Goal: Task Accomplishment & Management: Complete application form

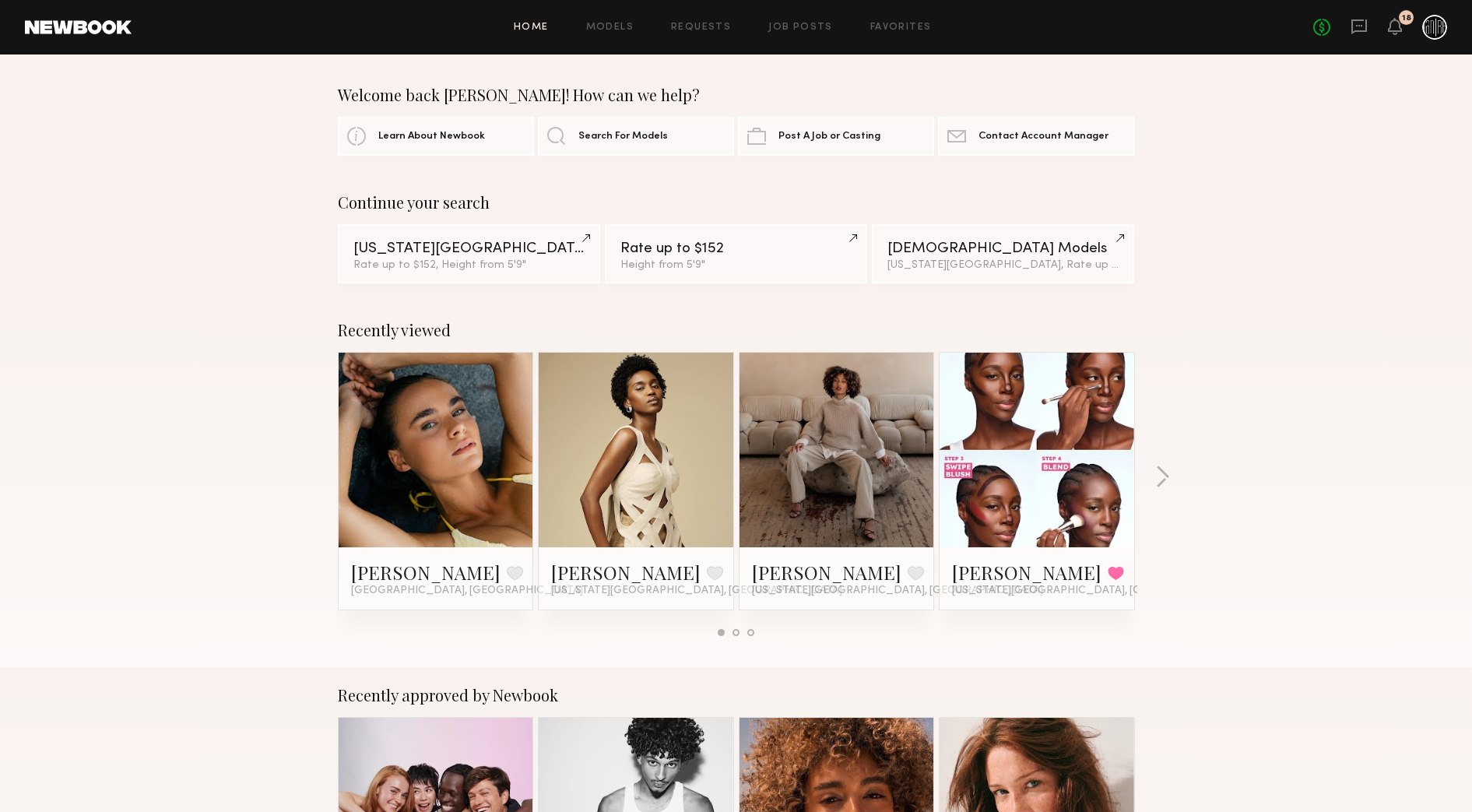
click at [1356, 35] on link at bounding box center [1359, 27] width 17 height 19
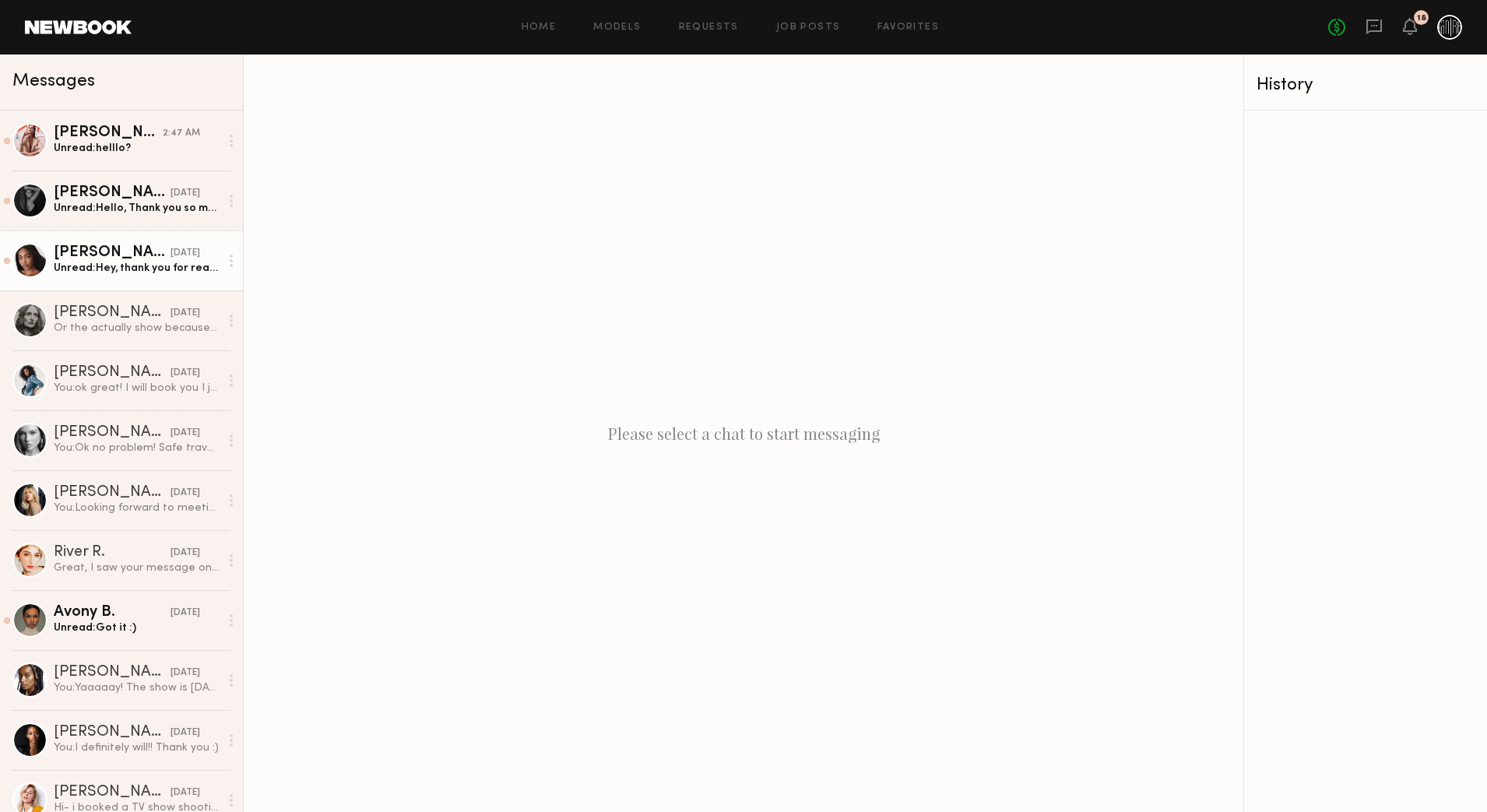
click at [149, 282] on link "[PERSON_NAME] [DATE] Unread: Hey, thank you for reaching out to me! I can come …" at bounding box center [122, 260] width 243 height 60
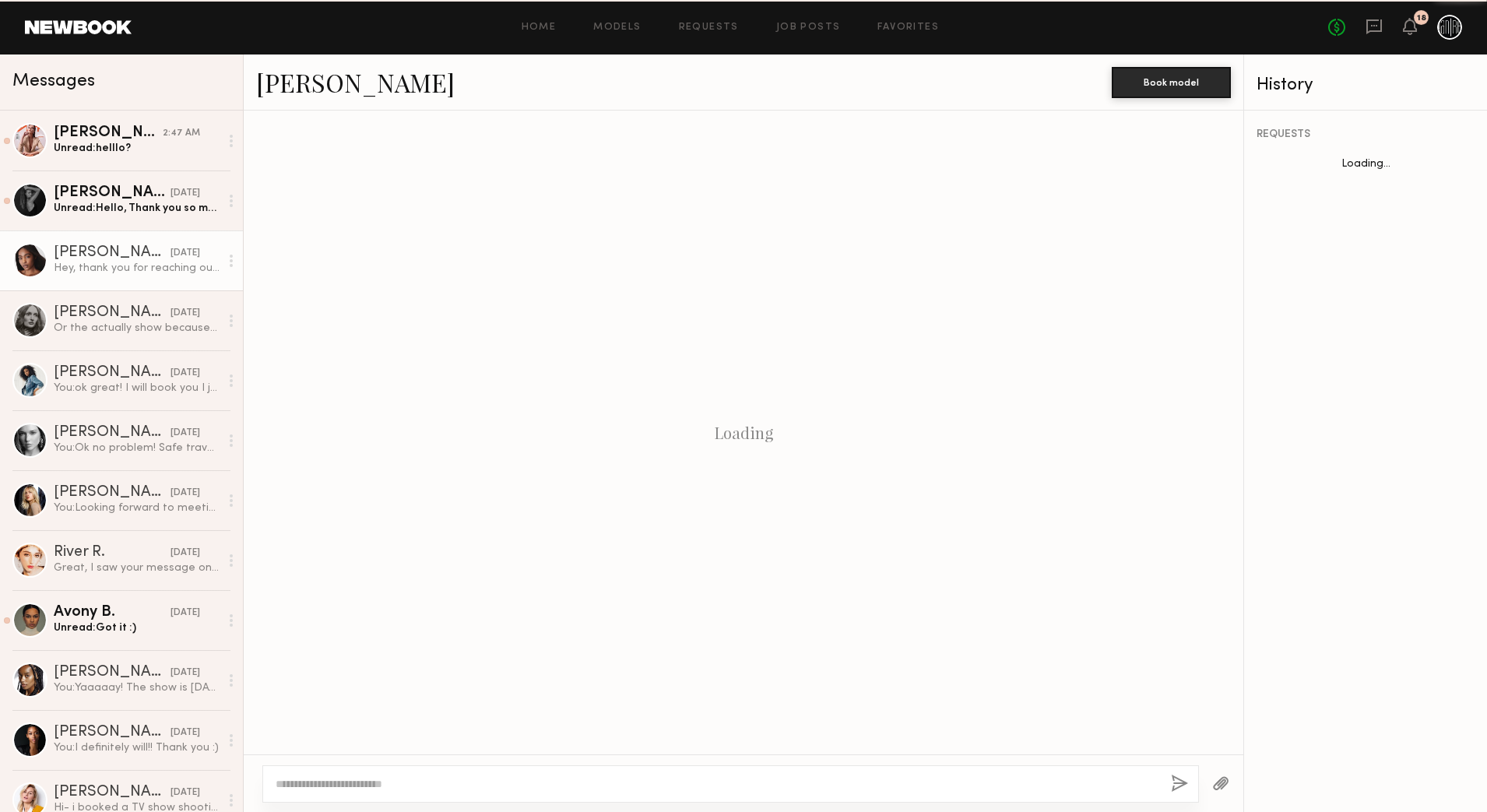
scroll to position [148, 0]
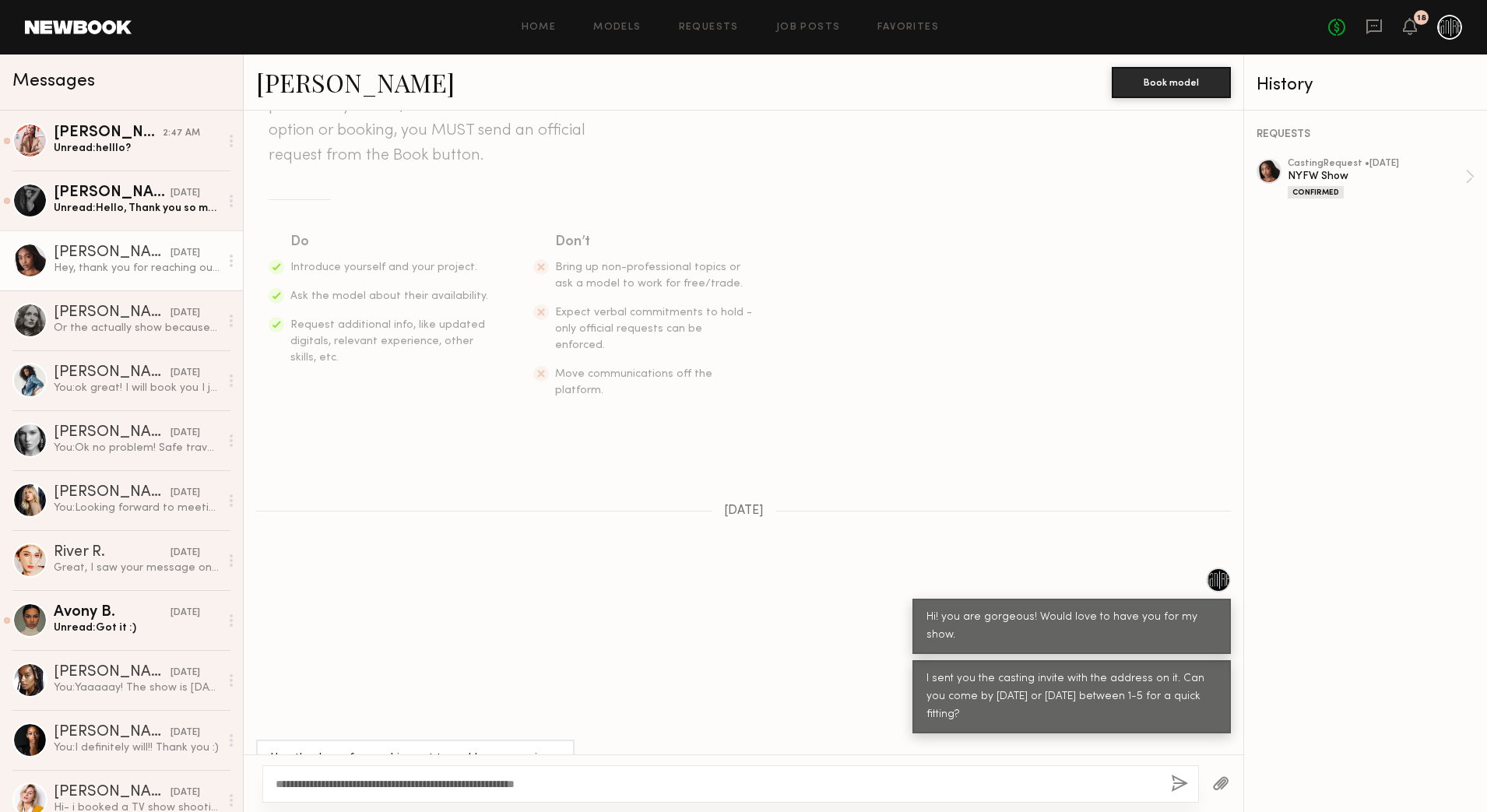
type textarea "**********"
click at [1173, 783] on button "button" at bounding box center [1179, 784] width 17 height 19
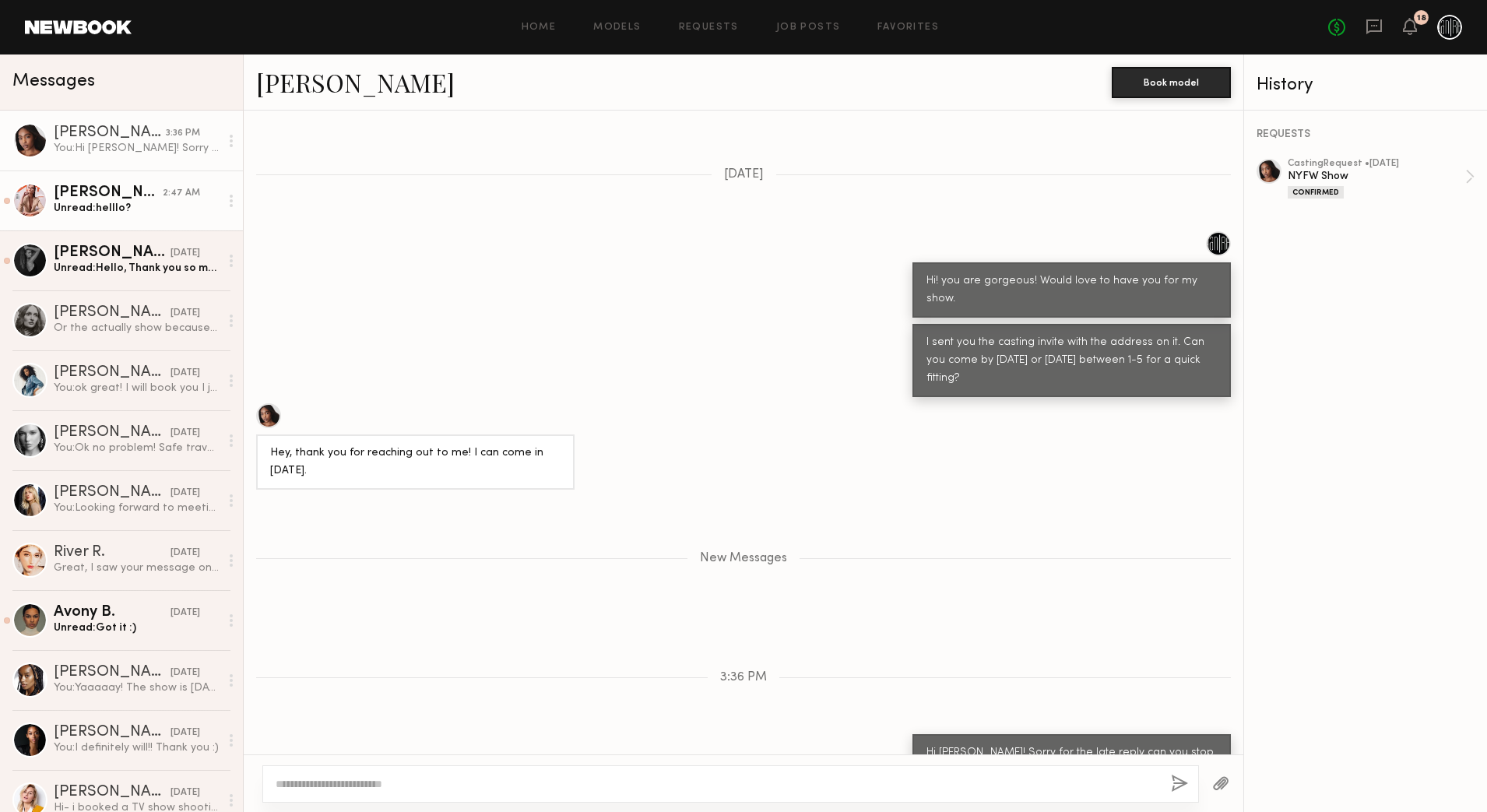
click at [142, 226] on link "[PERSON_NAME] 2:47 AM Unread: helllo?" at bounding box center [122, 200] width 243 height 60
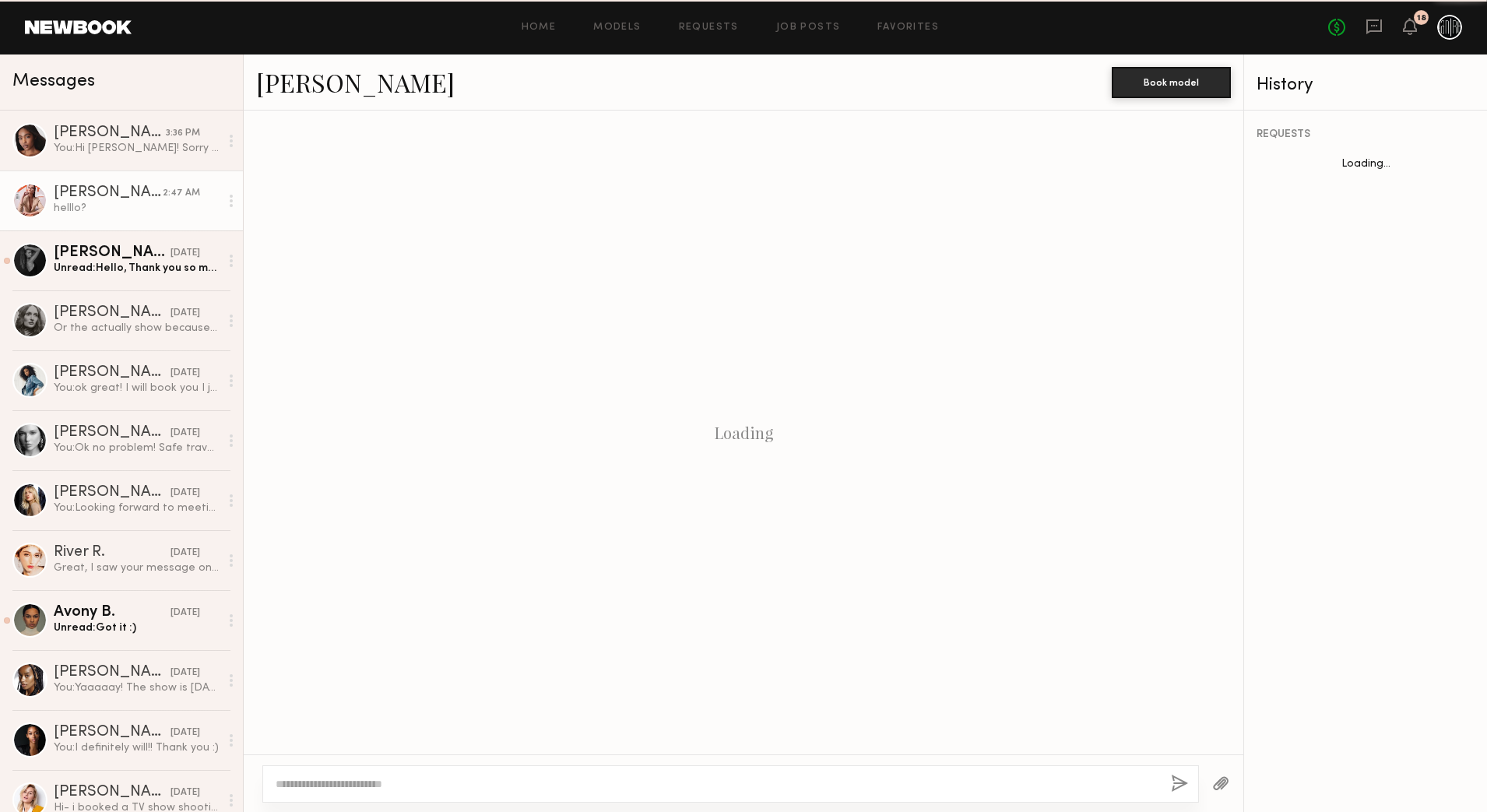
scroll to position [319, 0]
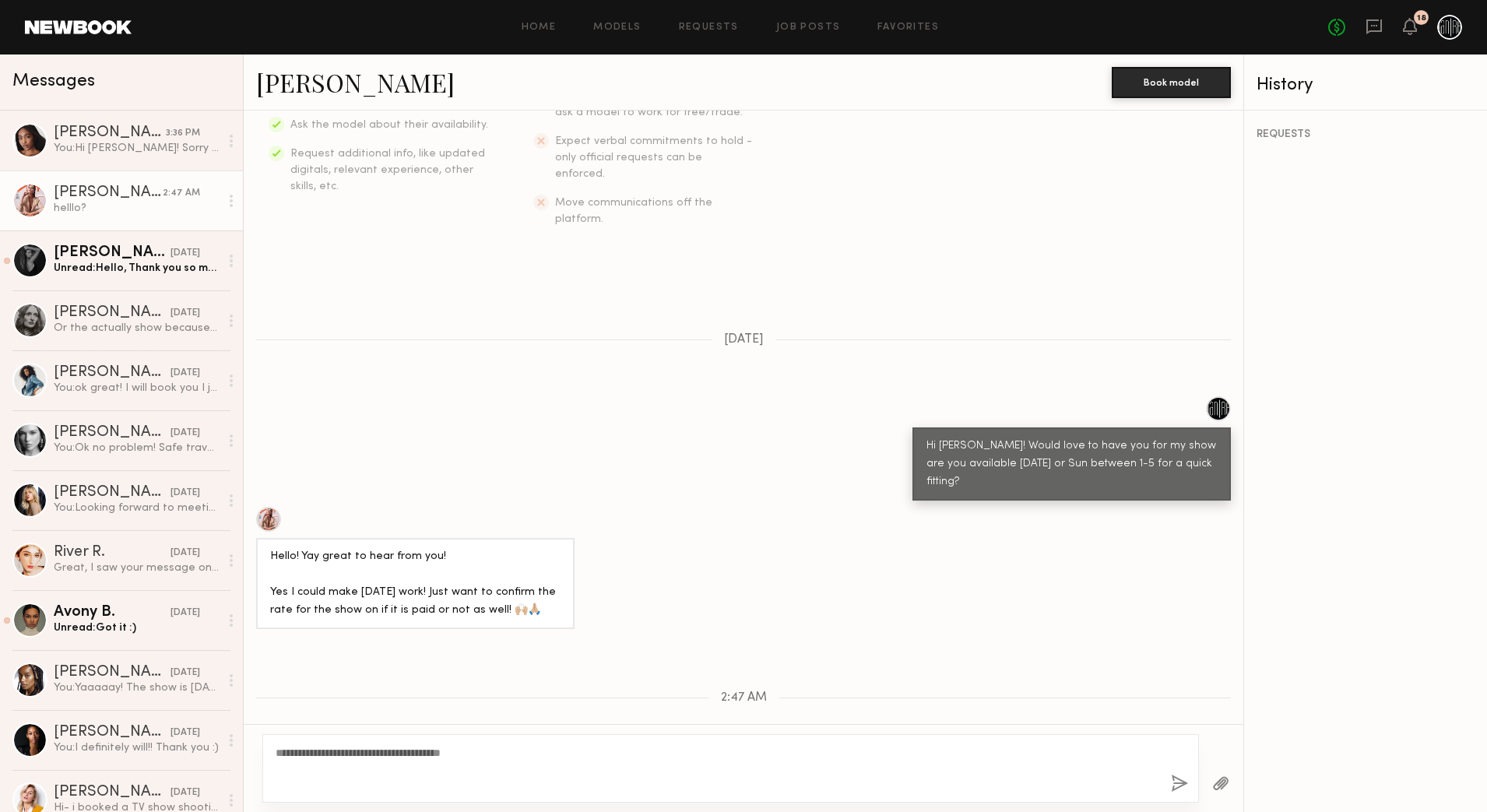
type textarea "**********"
click at [1185, 786] on button "button" at bounding box center [1179, 784] width 17 height 19
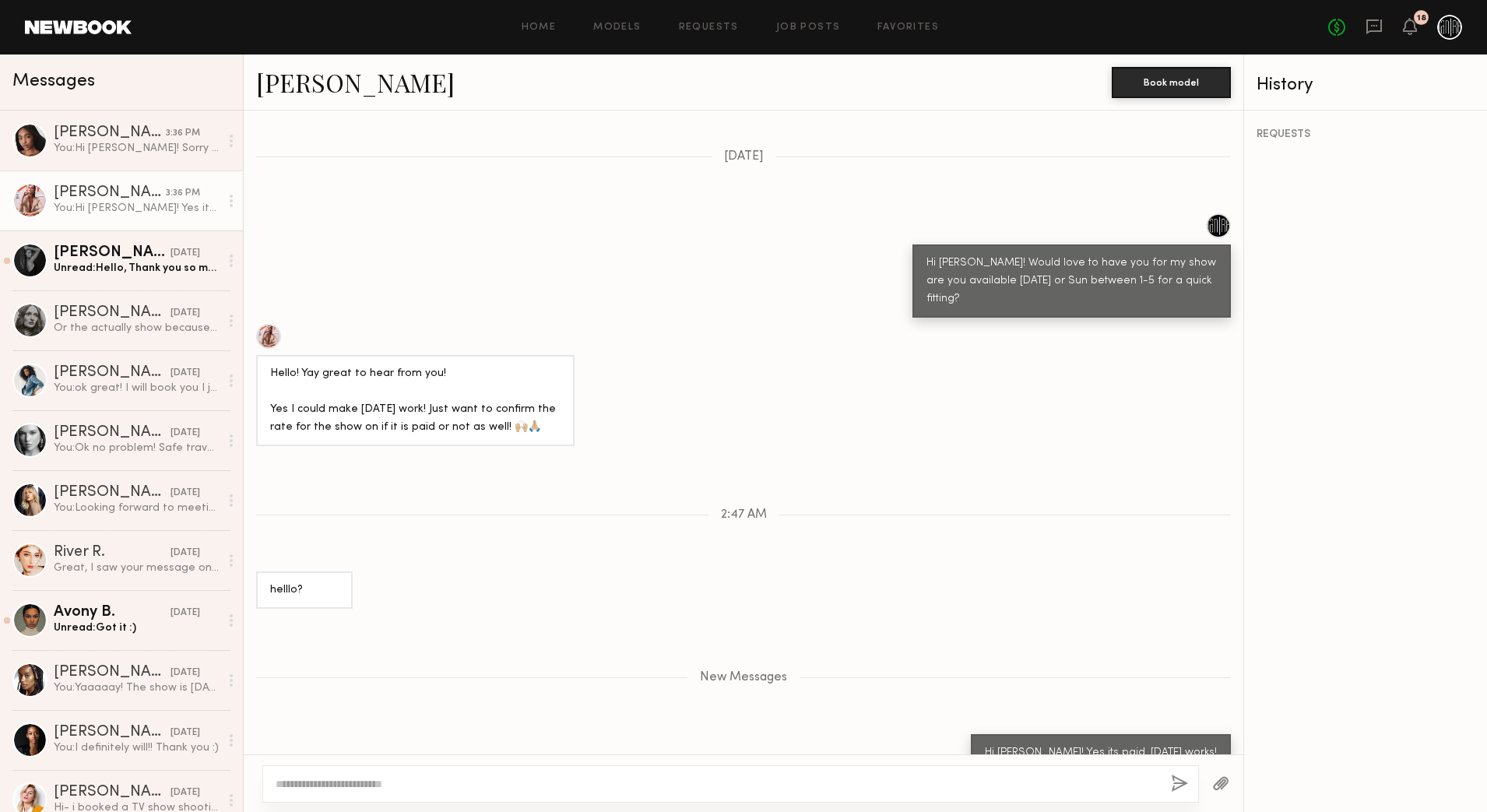
scroll to position [484, 0]
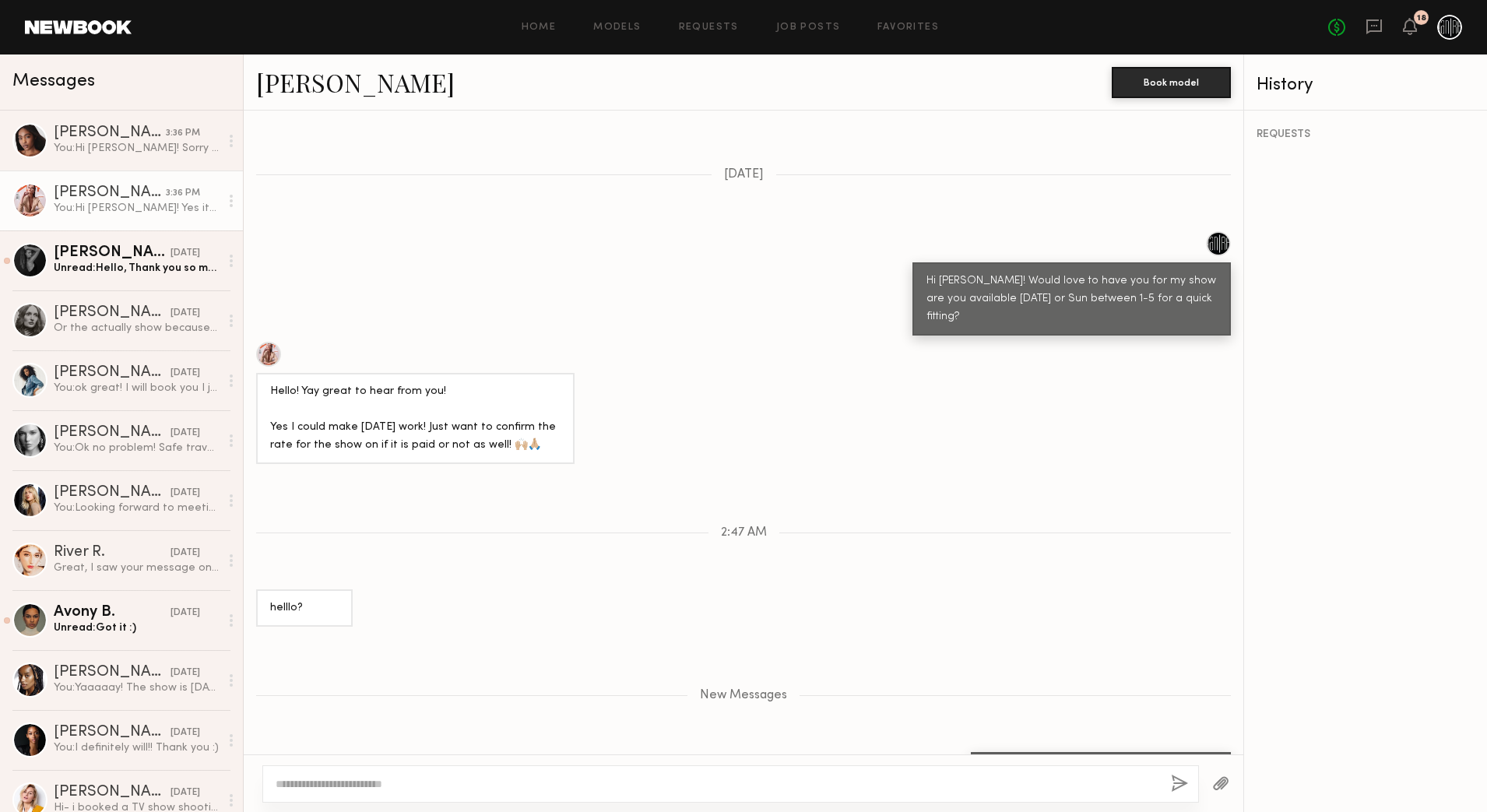
click at [848, 778] on textarea at bounding box center [717, 784] width 883 height 16
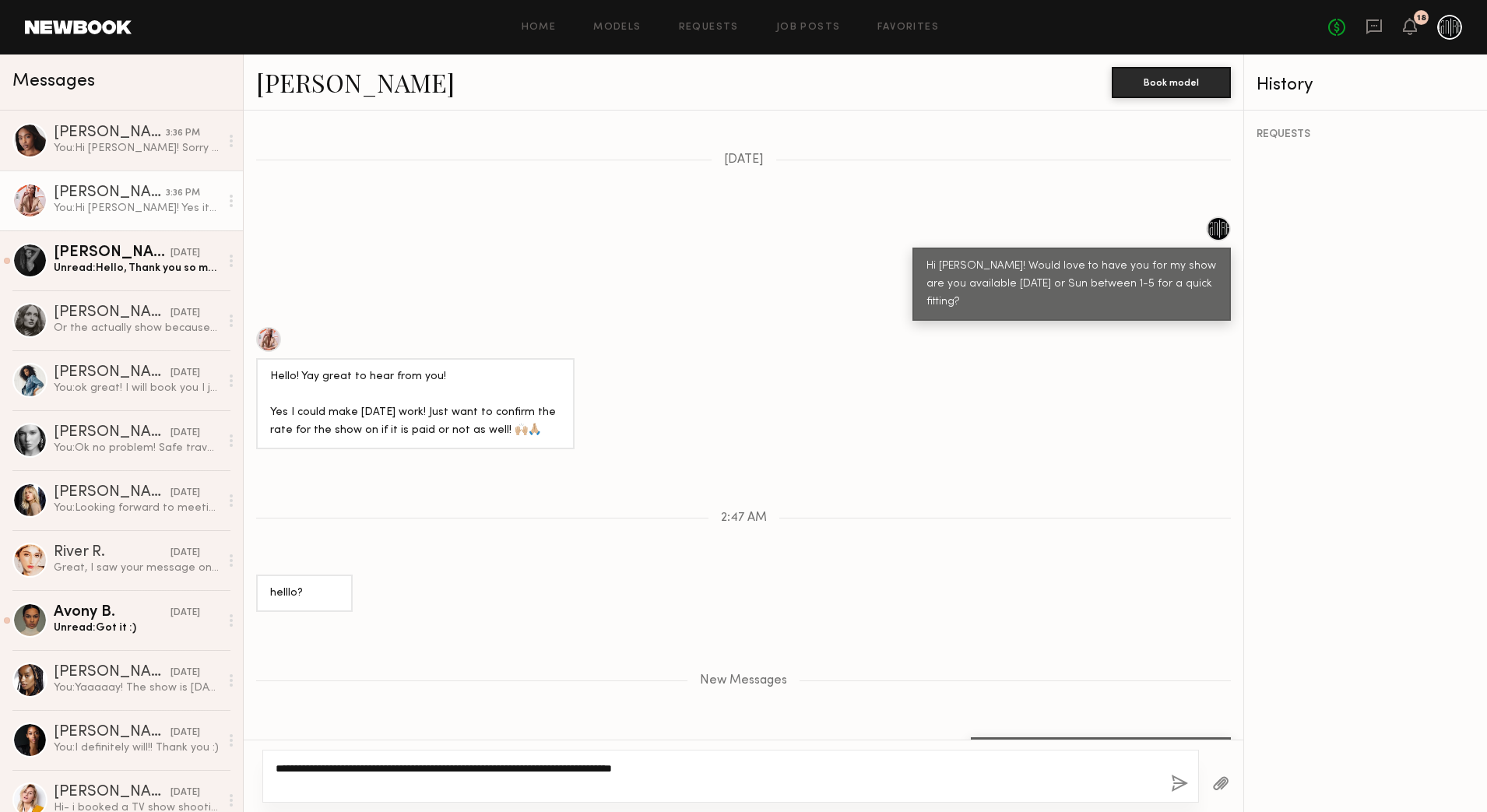
type textarea "**********"
click at [1178, 784] on button "button" at bounding box center [1179, 784] width 17 height 19
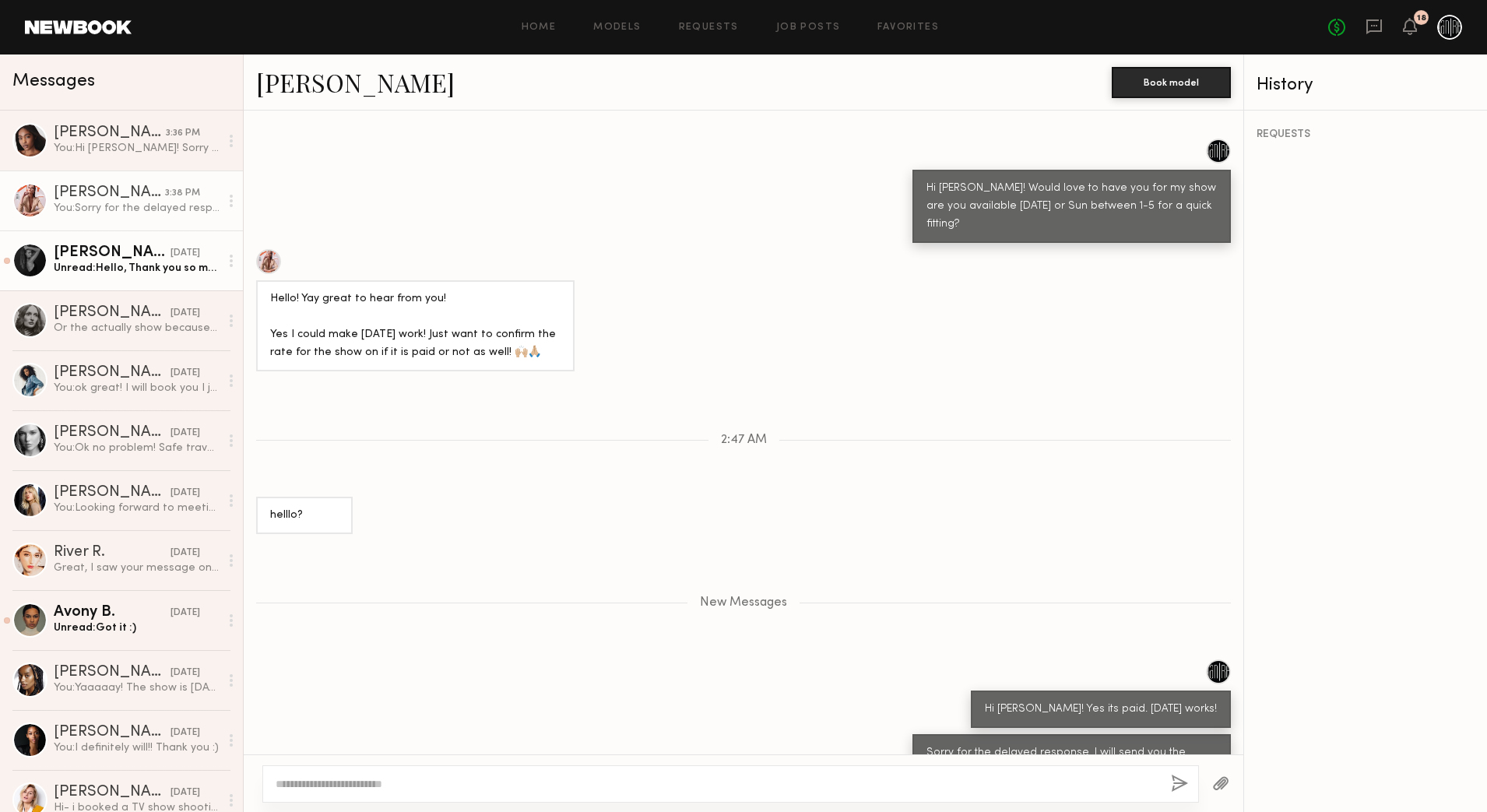
click at [145, 274] on div "Unread: Hello, Thank you so much for reaching out. I’m truly honored to be cons…" at bounding box center [136, 267] width 166 height 15
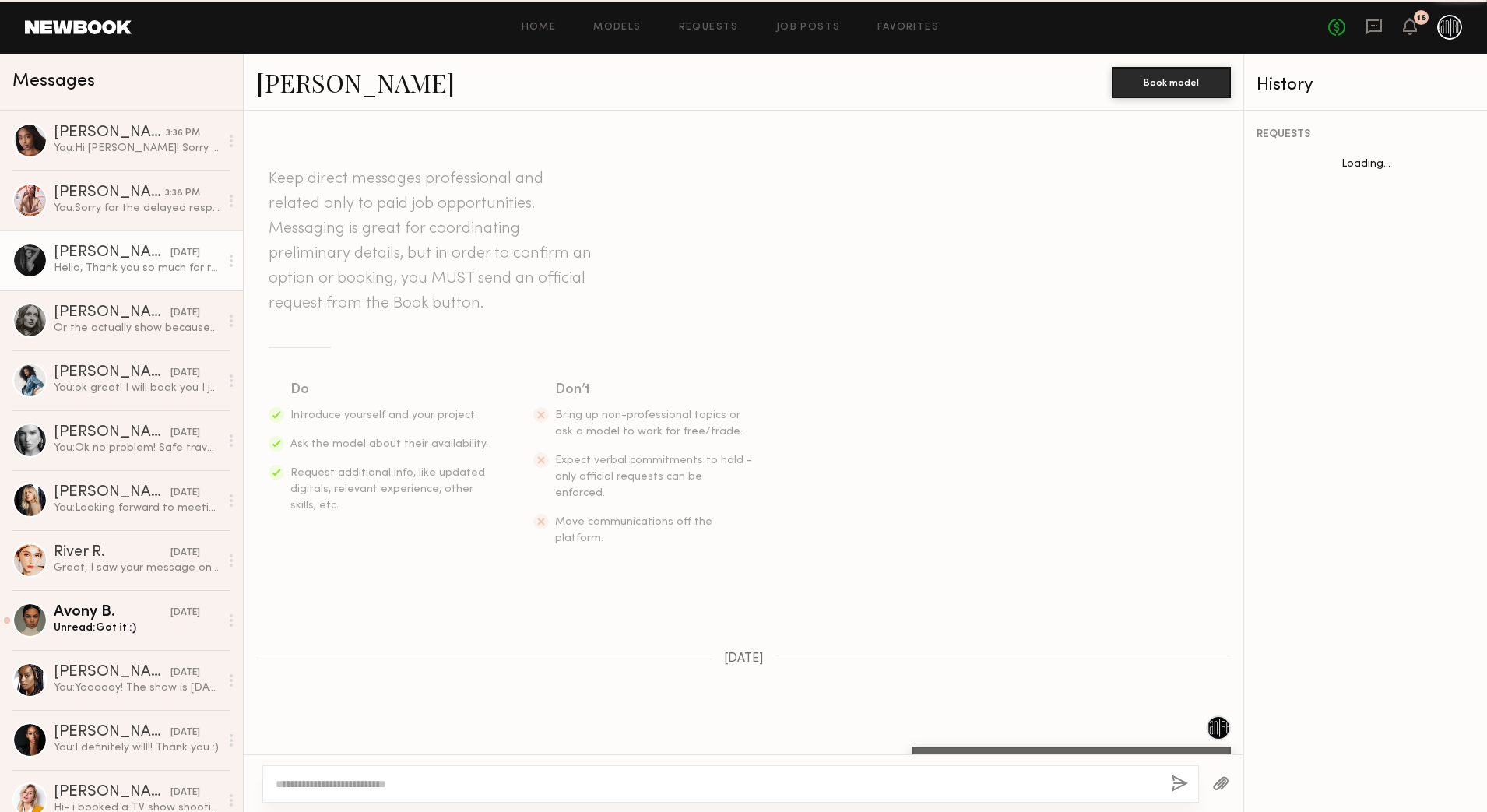
scroll to position [212, 0]
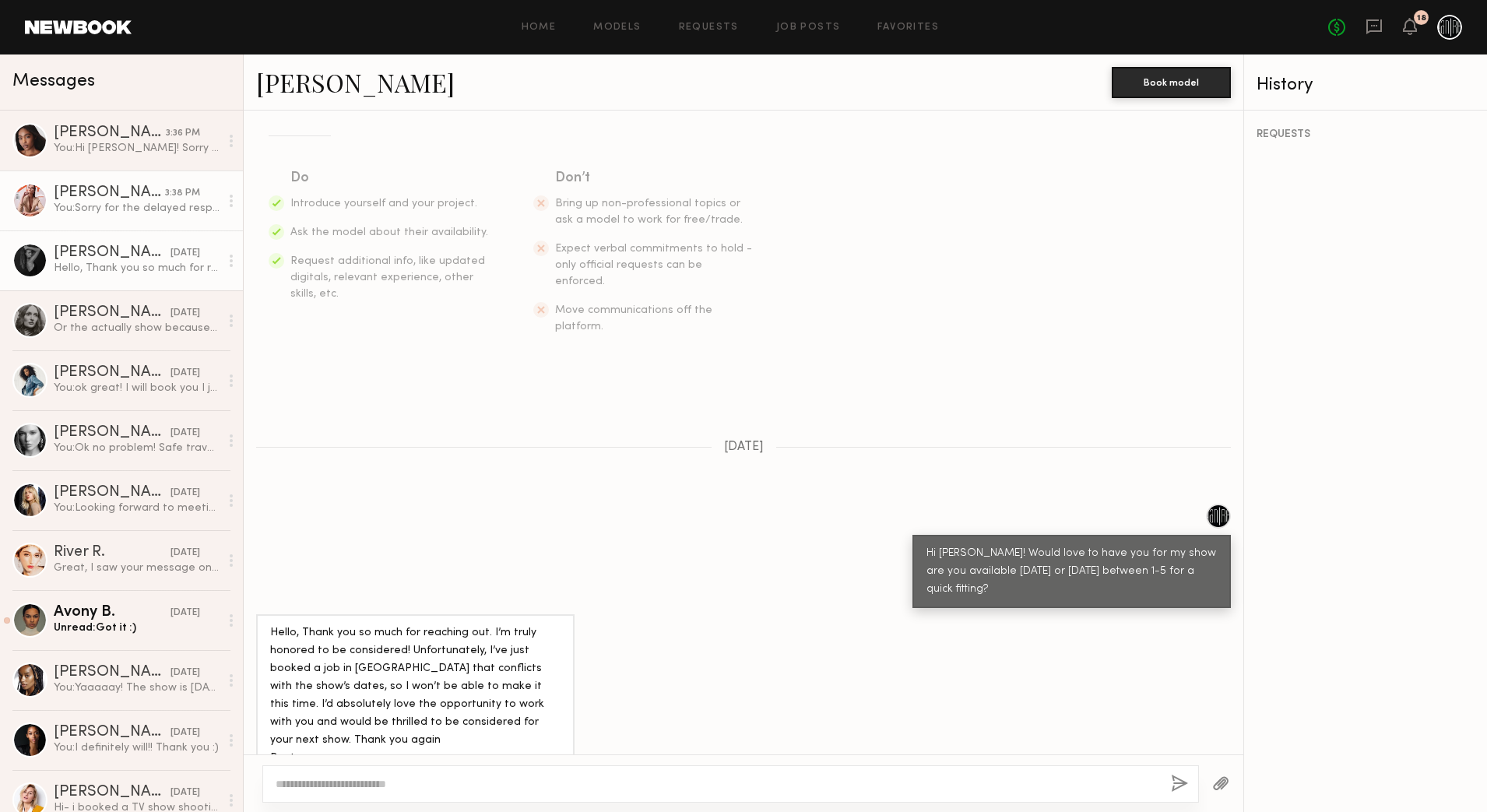
click at [110, 196] on div "[PERSON_NAME]" at bounding box center [108, 193] width 111 height 16
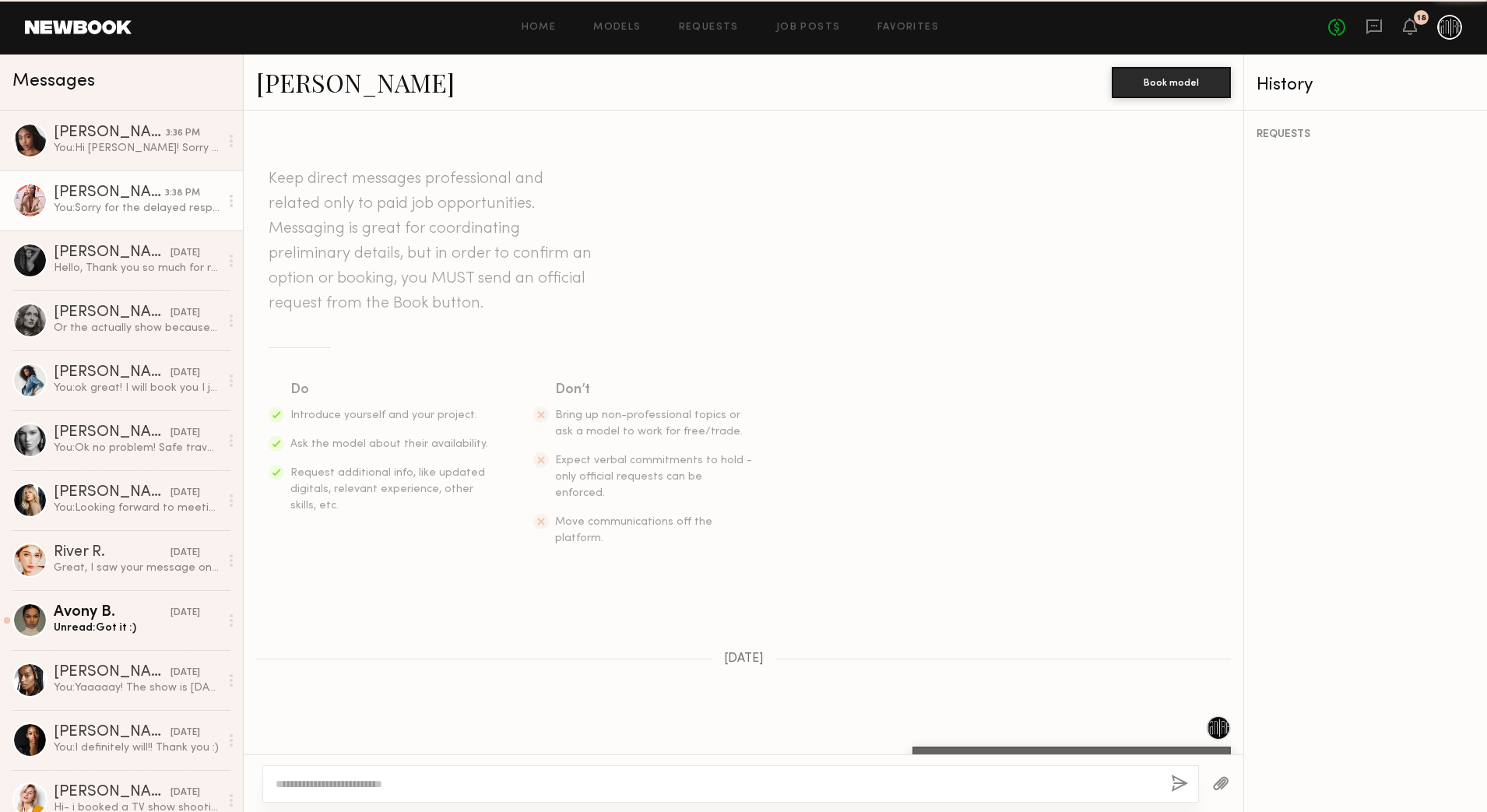
scroll to position [455, 0]
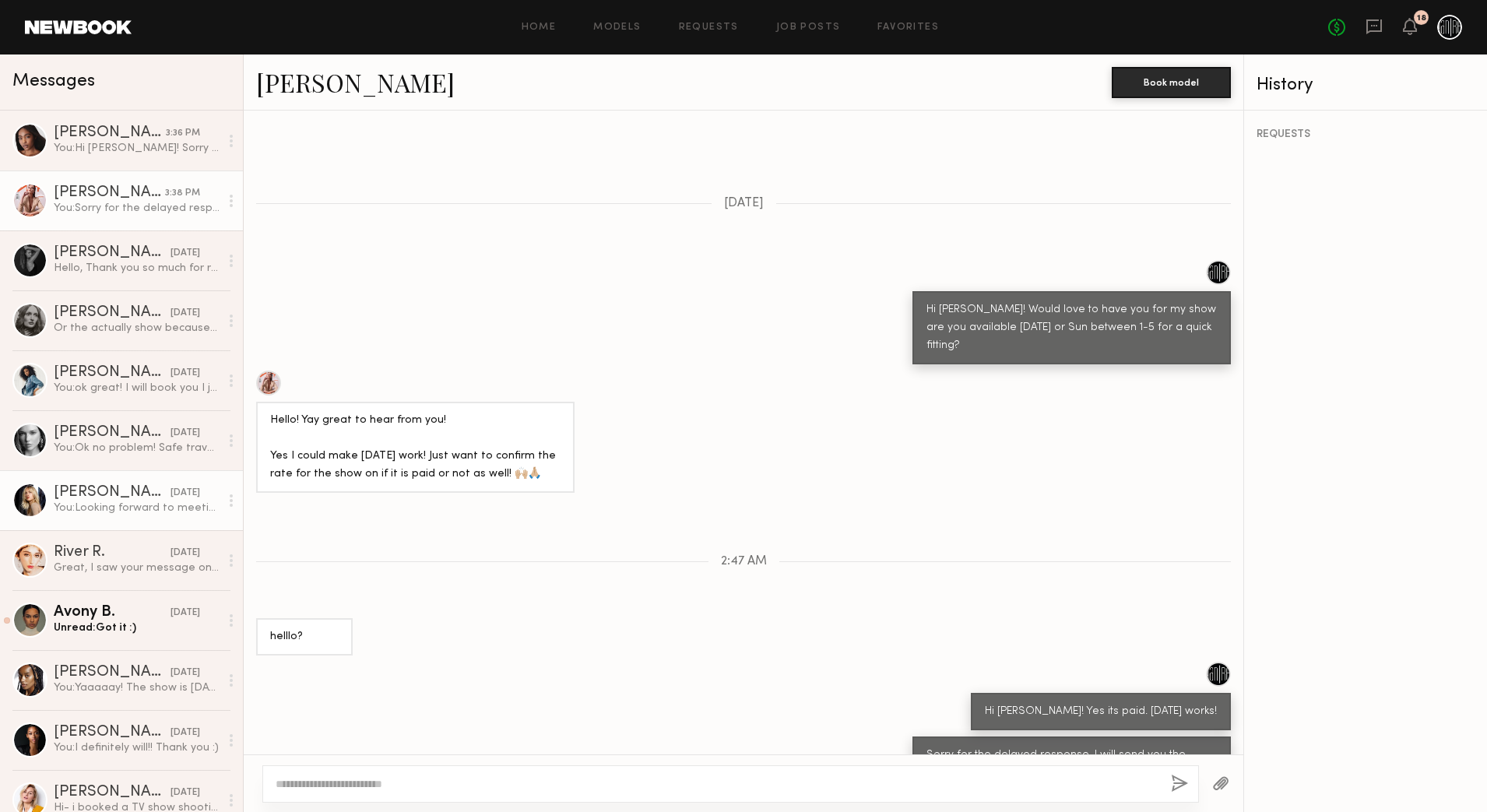
click at [123, 493] on div "[PERSON_NAME]" at bounding box center [112, 493] width 117 height 16
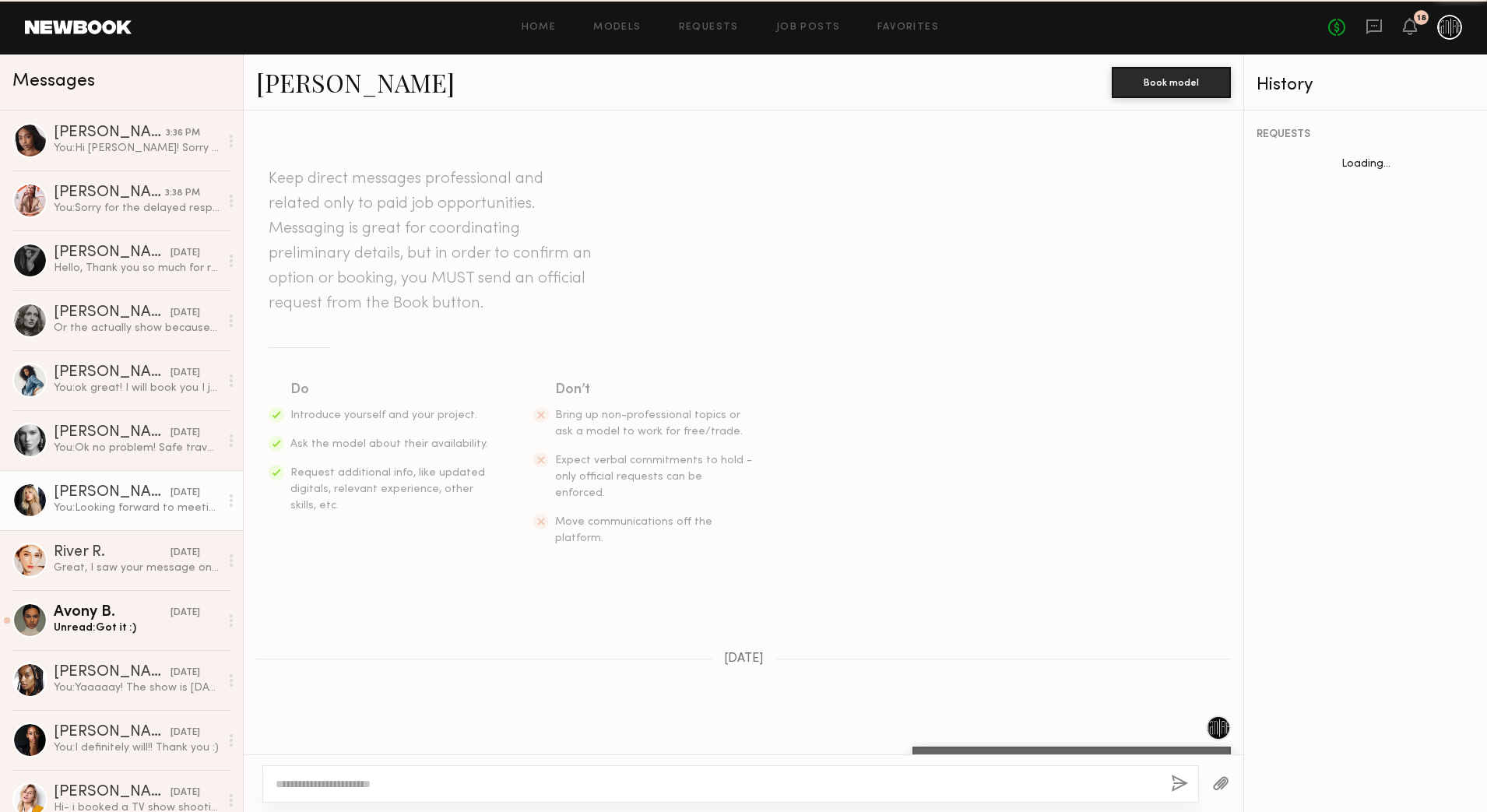
scroll to position [487, 0]
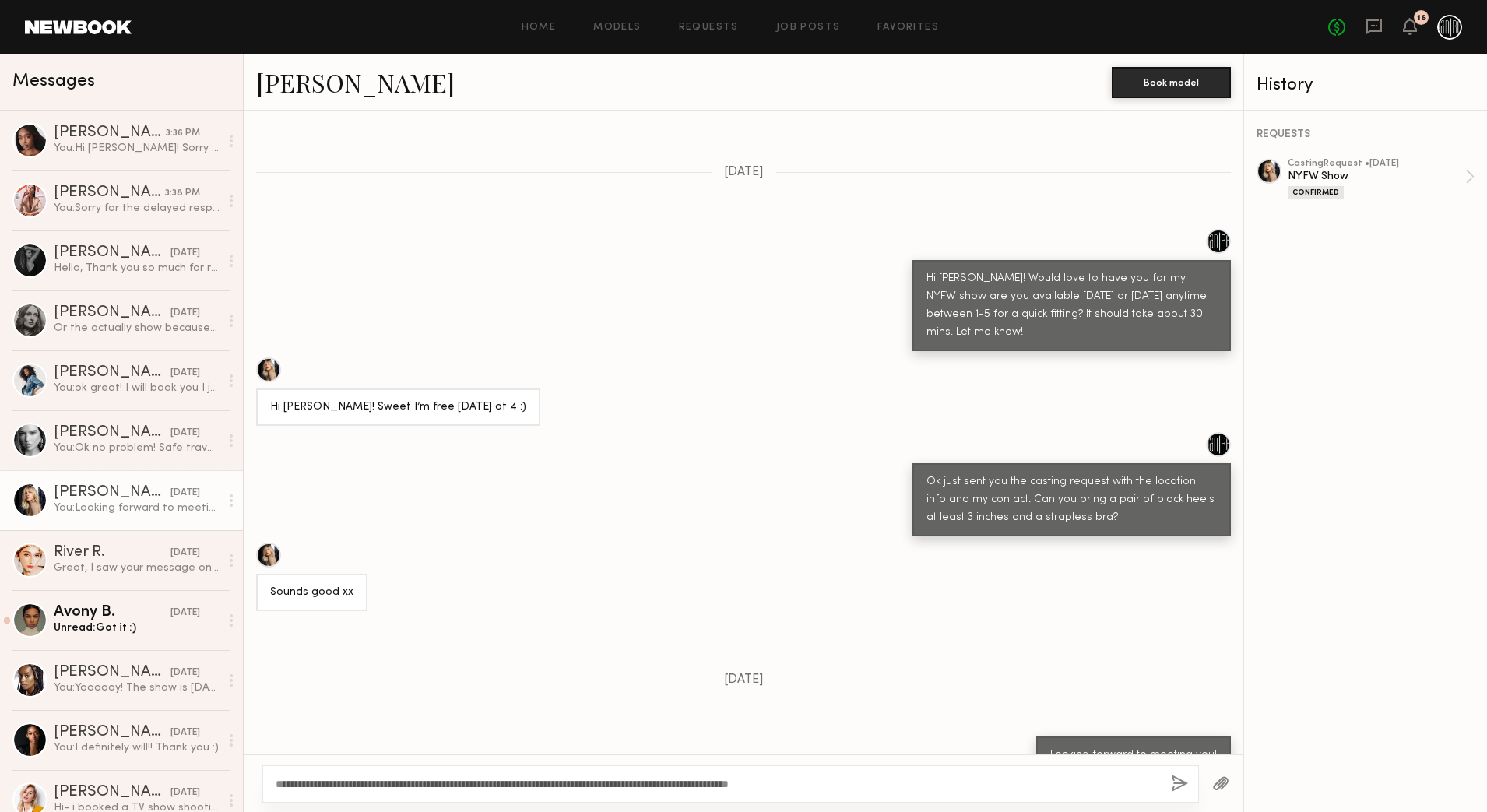
type textarea "**********"
click at [1171, 788] on div "**********" at bounding box center [730, 783] width 936 height 38
click at [1185, 781] on button "button" at bounding box center [1179, 784] width 17 height 19
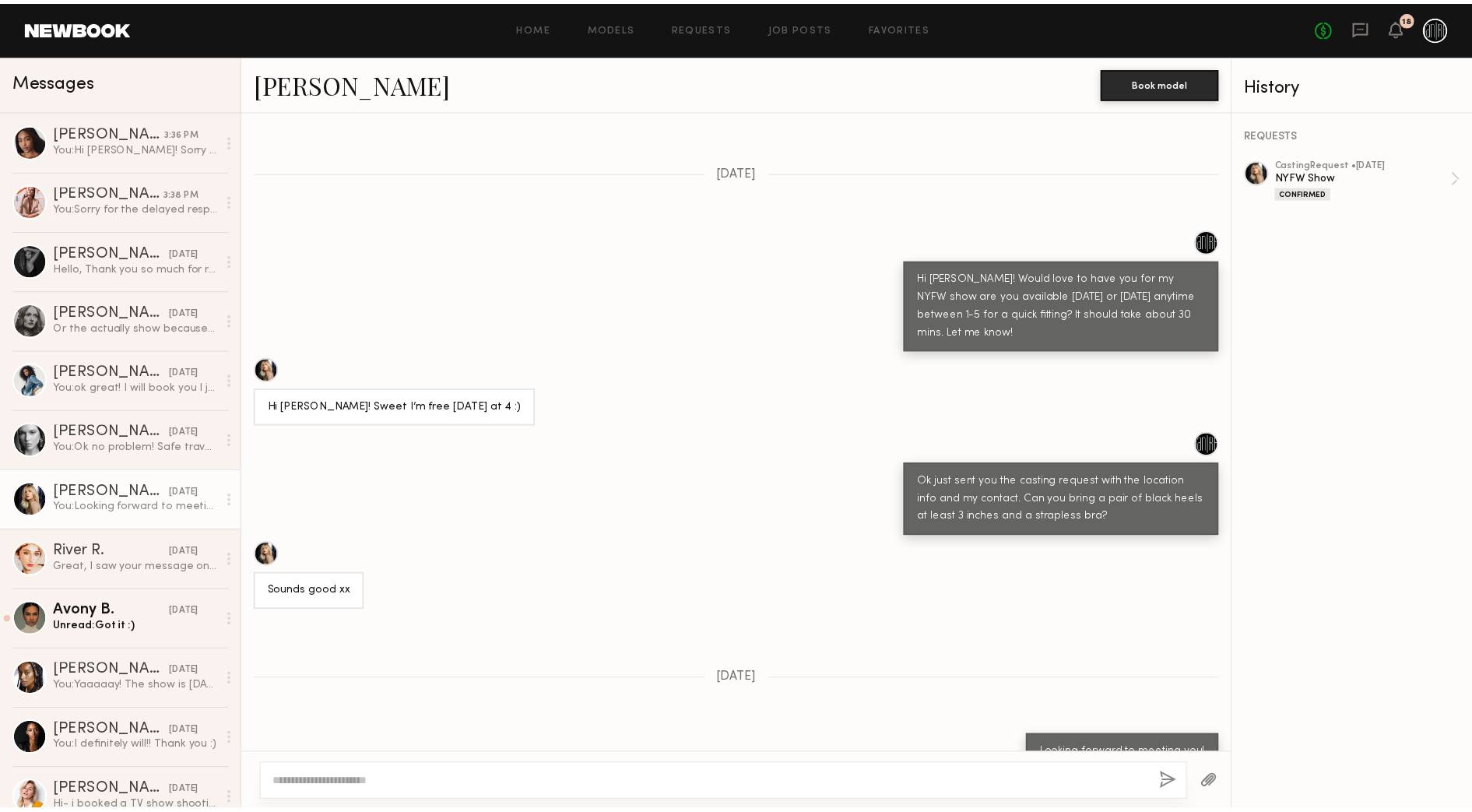
scroll to position [822, 0]
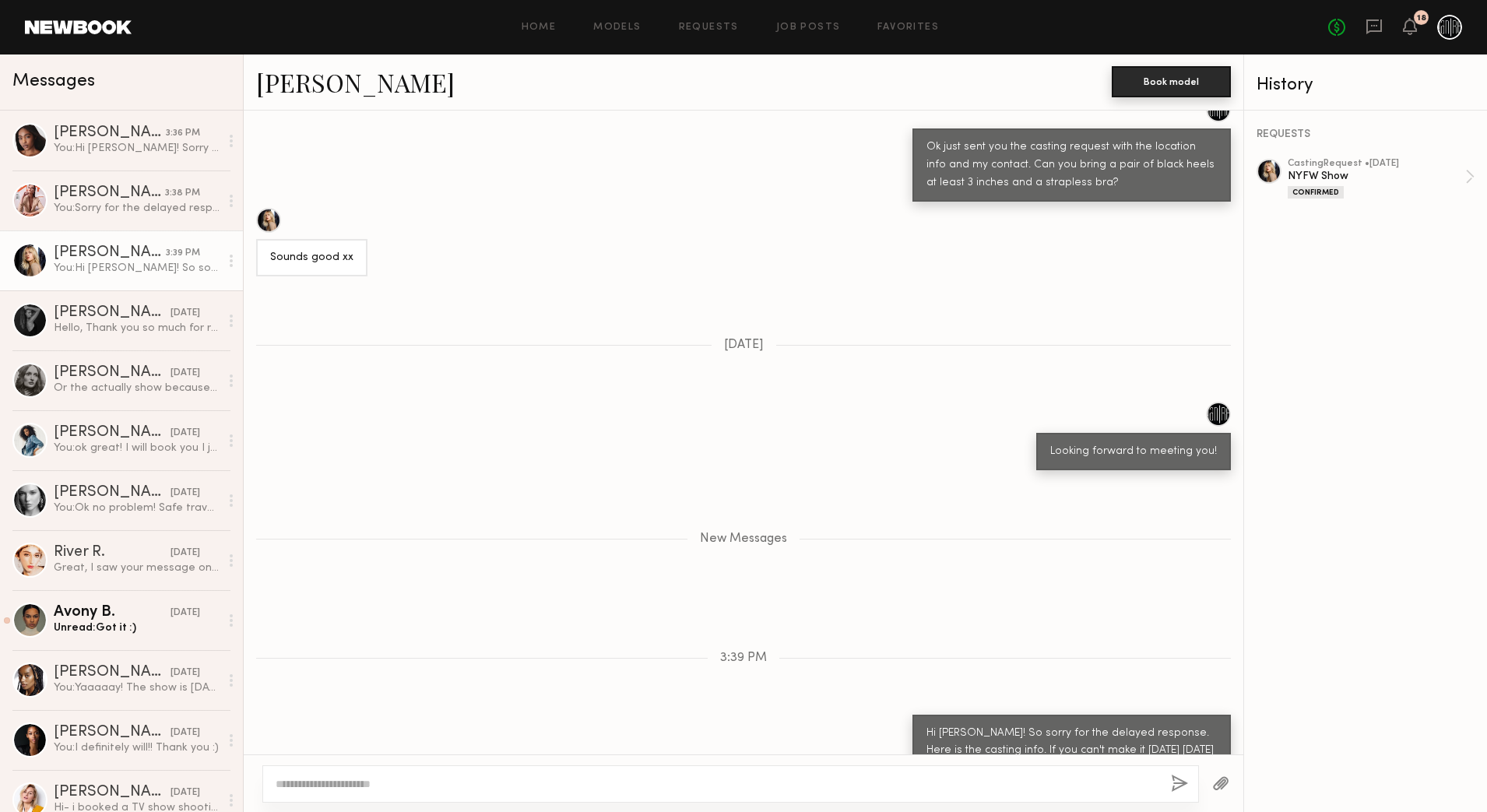
click at [1162, 80] on button "Book model" at bounding box center [1171, 82] width 119 height 31
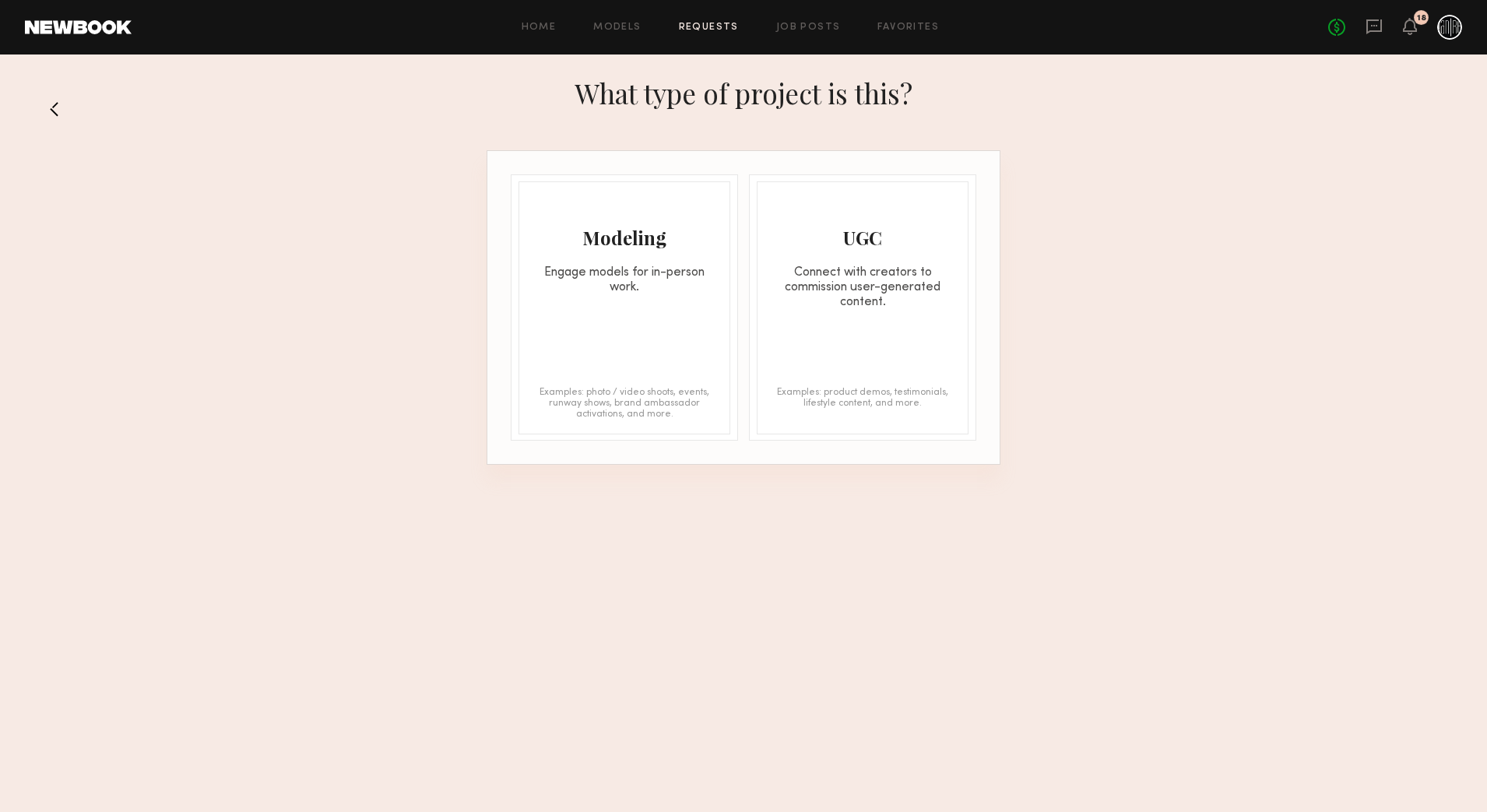
click at [691, 274] on div "Engage models for in-person work." at bounding box center [624, 281] width 210 height 30
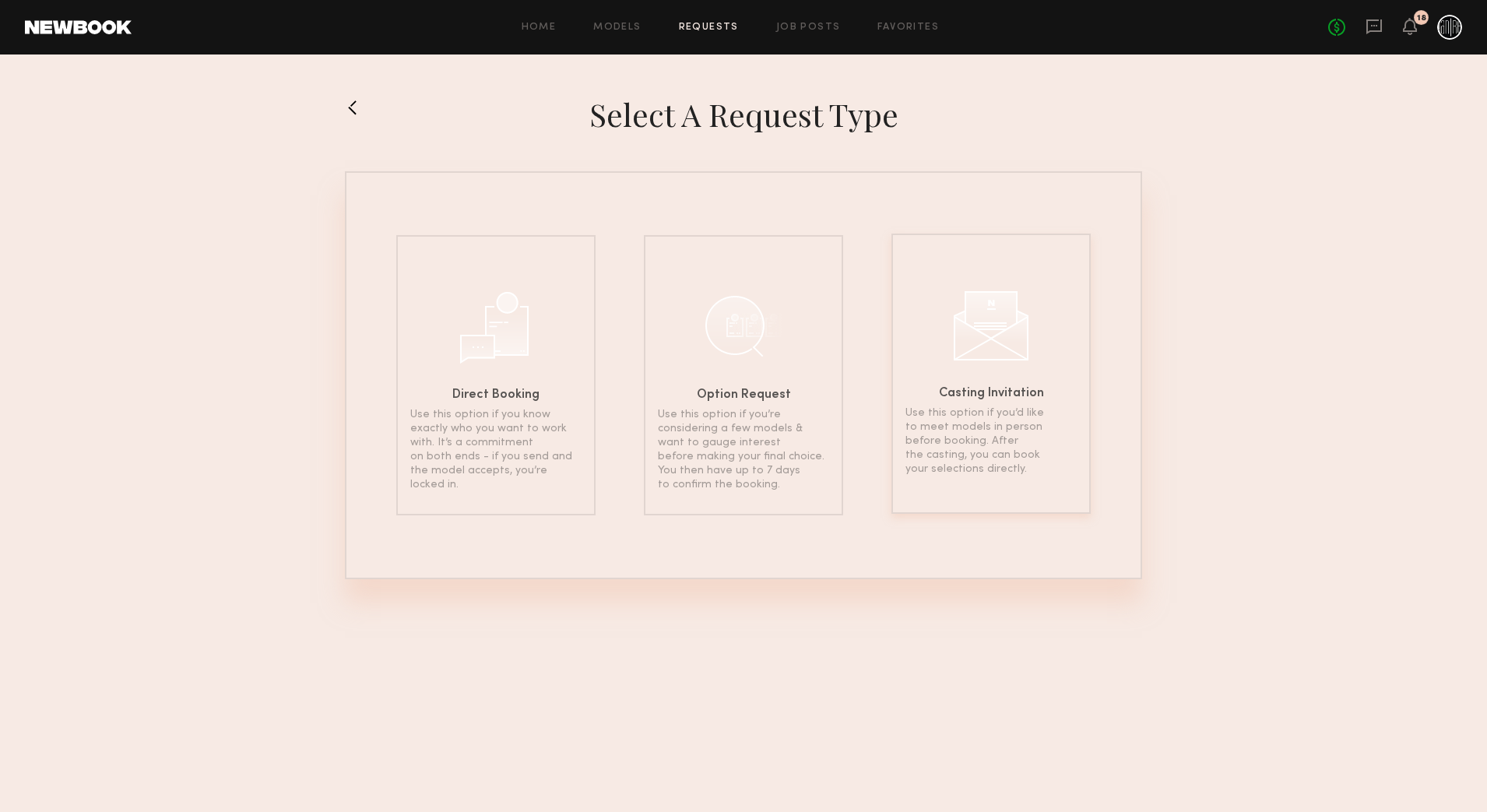
click at [948, 359] on div "Casting Invitation Use this option if you’d like to meet models in person befor…" at bounding box center [991, 373] width 199 height 281
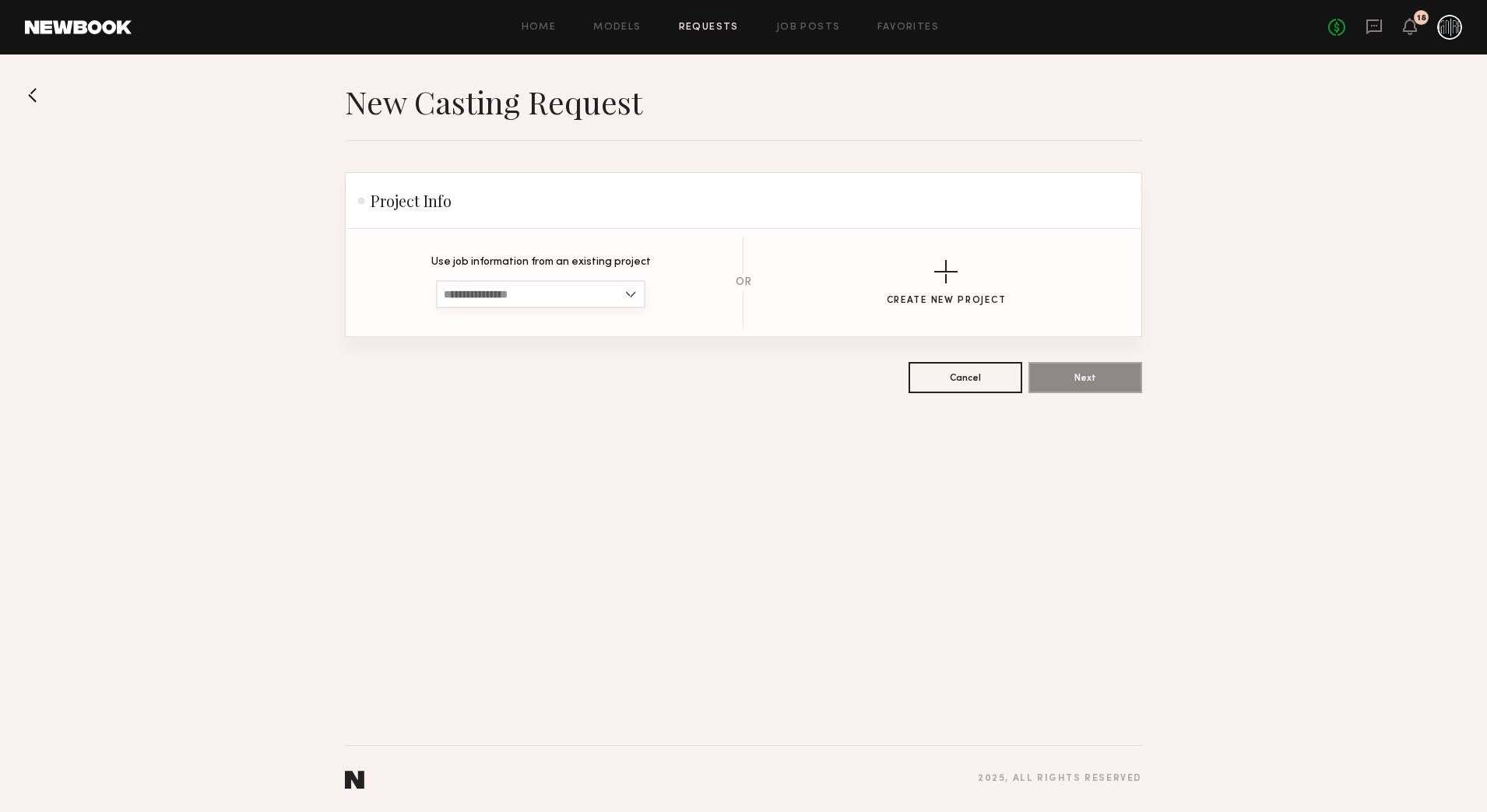
click at [606, 305] on input at bounding box center [541, 295] width 210 height 28
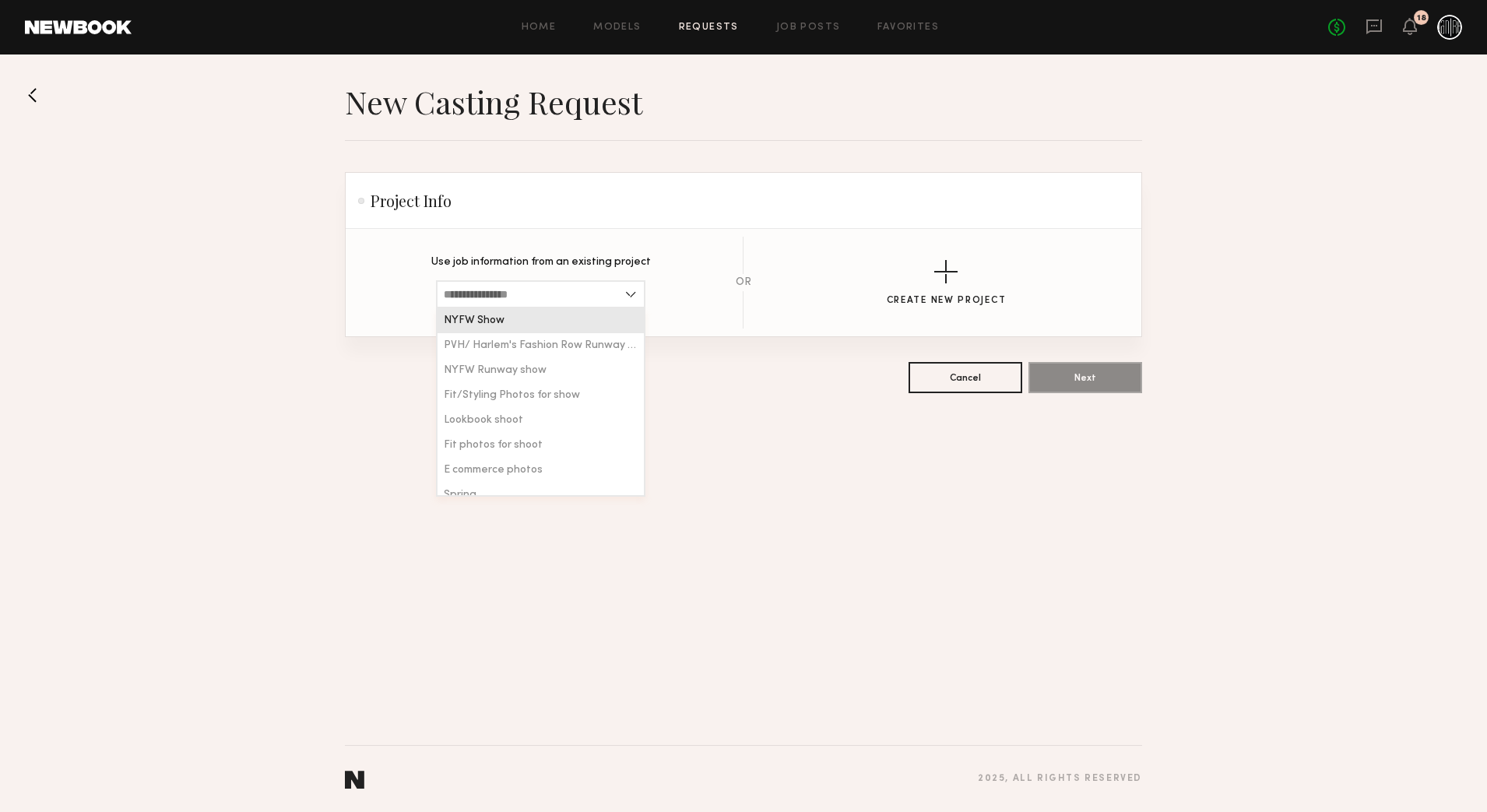
click at [574, 325] on div "NYFW Show" at bounding box center [541, 321] width 206 height 24
type input "*********"
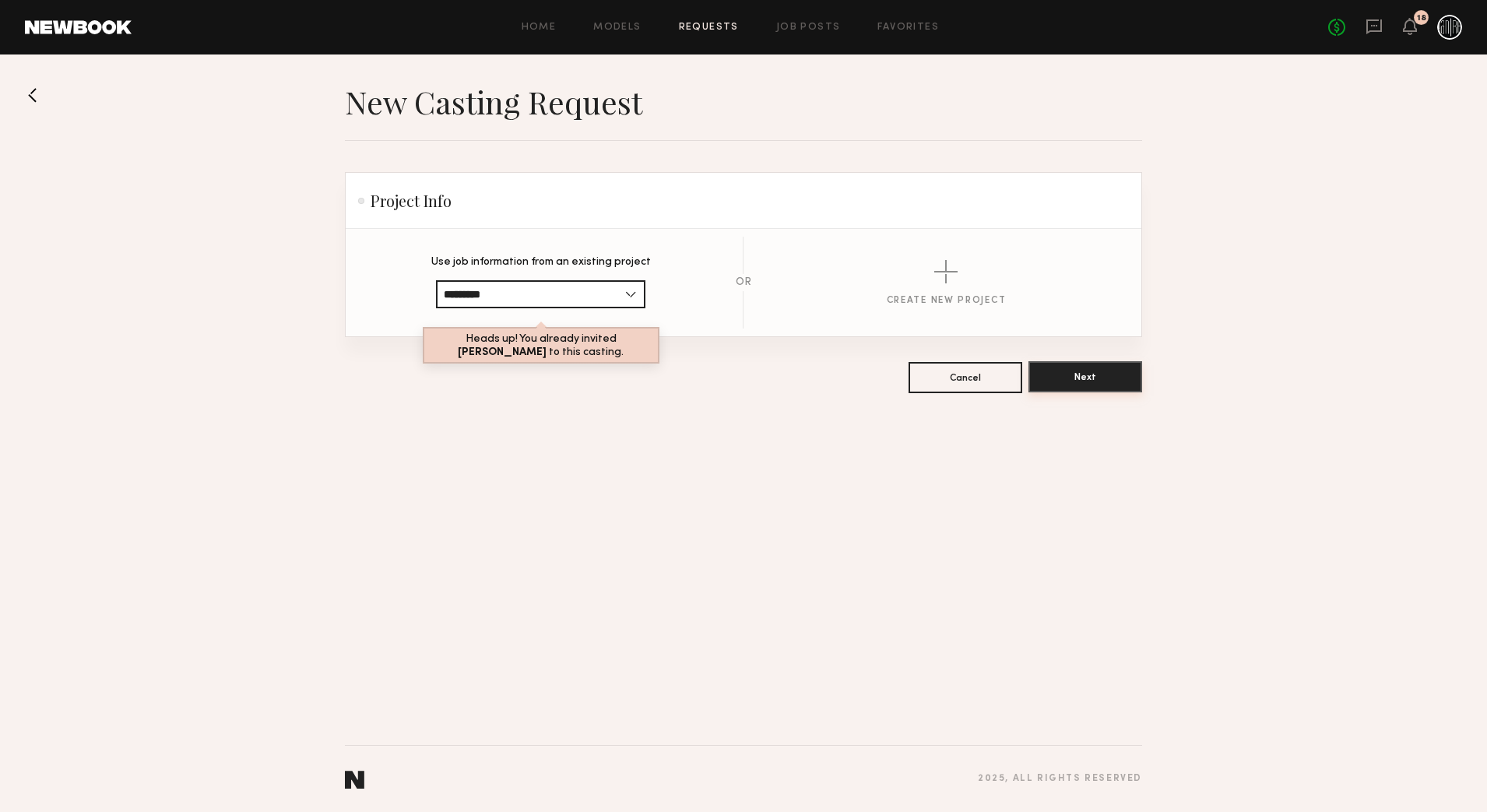
click at [1071, 381] on button "Next" at bounding box center [1085, 377] width 114 height 31
click at [31, 91] on button at bounding box center [37, 94] width 24 height 24
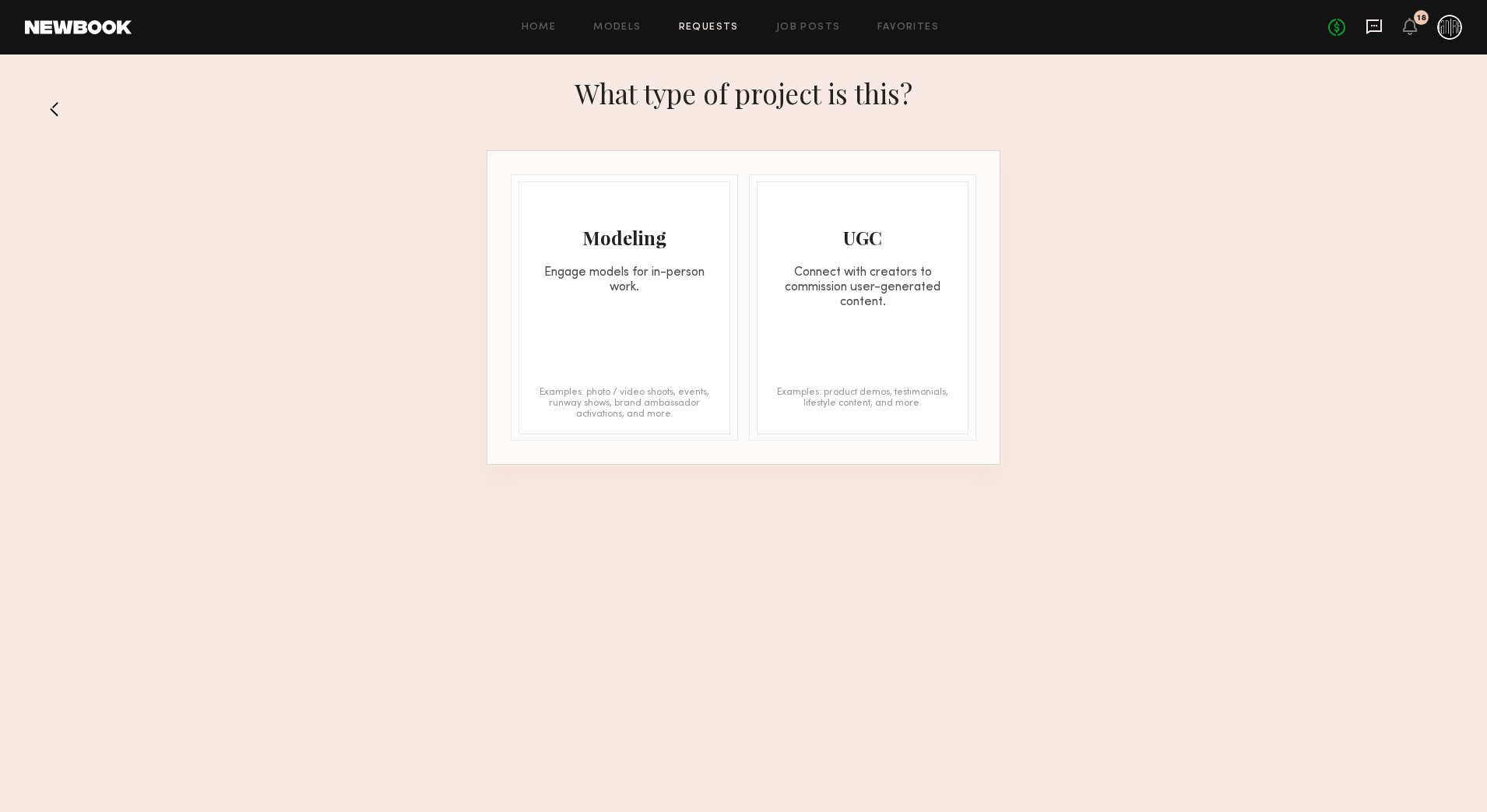
click at [1379, 24] on icon at bounding box center [1374, 26] width 17 height 17
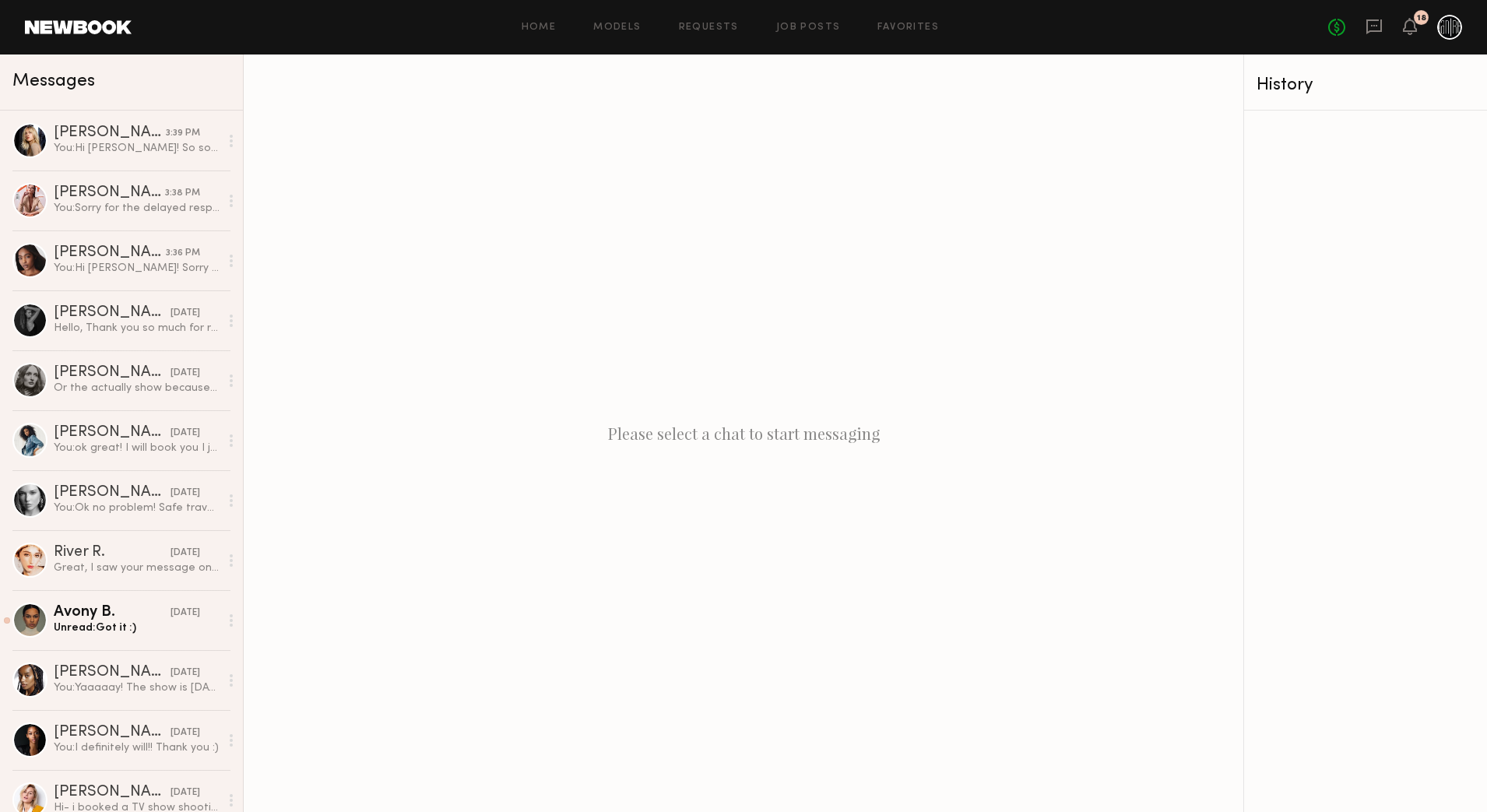
click at [530, 35] on div "Home Models Requests Job Posts Favorites Sign Out No fees up to $5,000 18" at bounding box center [797, 27] width 1331 height 24
click at [541, 29] on link "Home" at bounding box center [539, 28] width 35 height 10
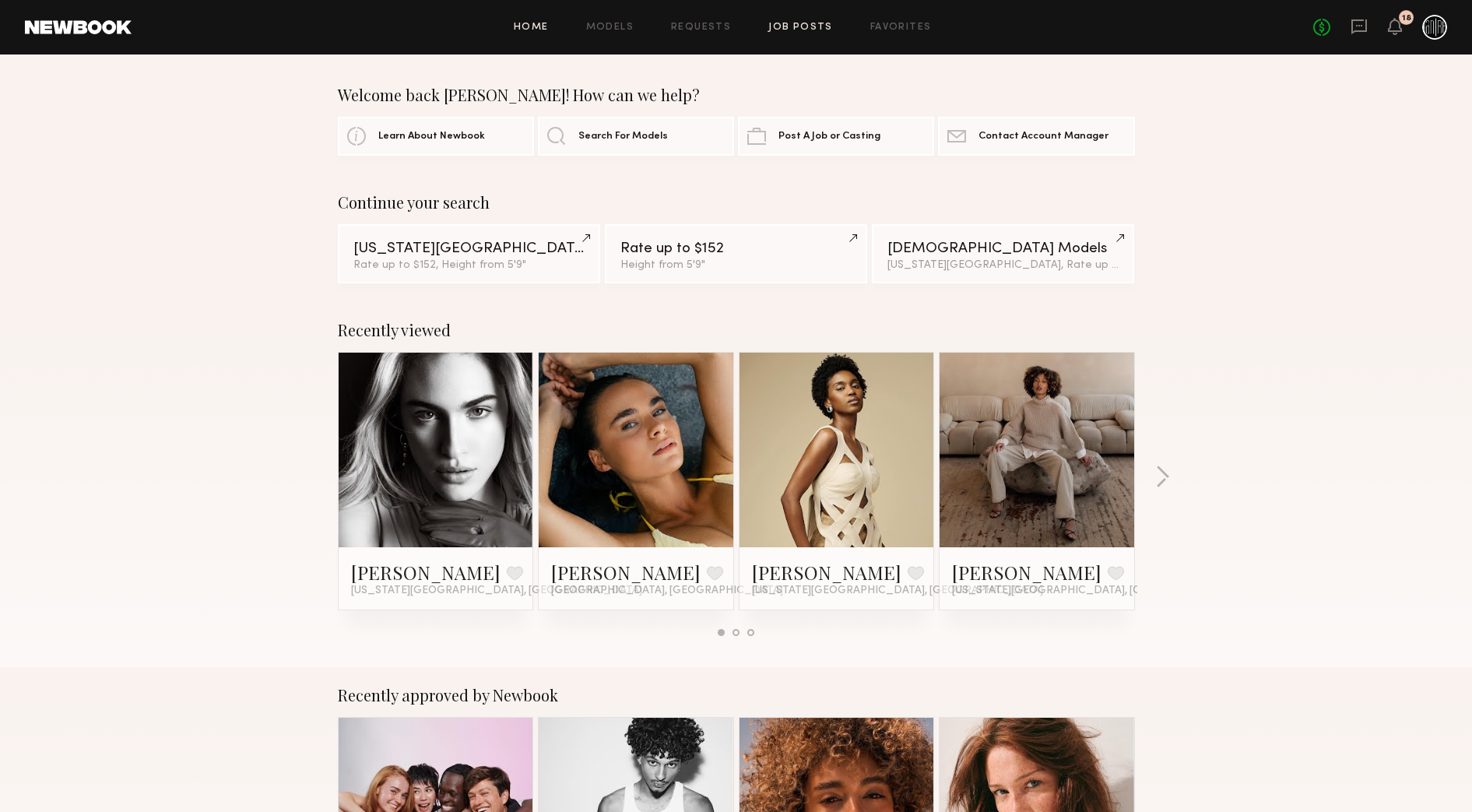
click at [795, 23] on link "Job Posts" at bounding box center [801, 28] width 65 height 10
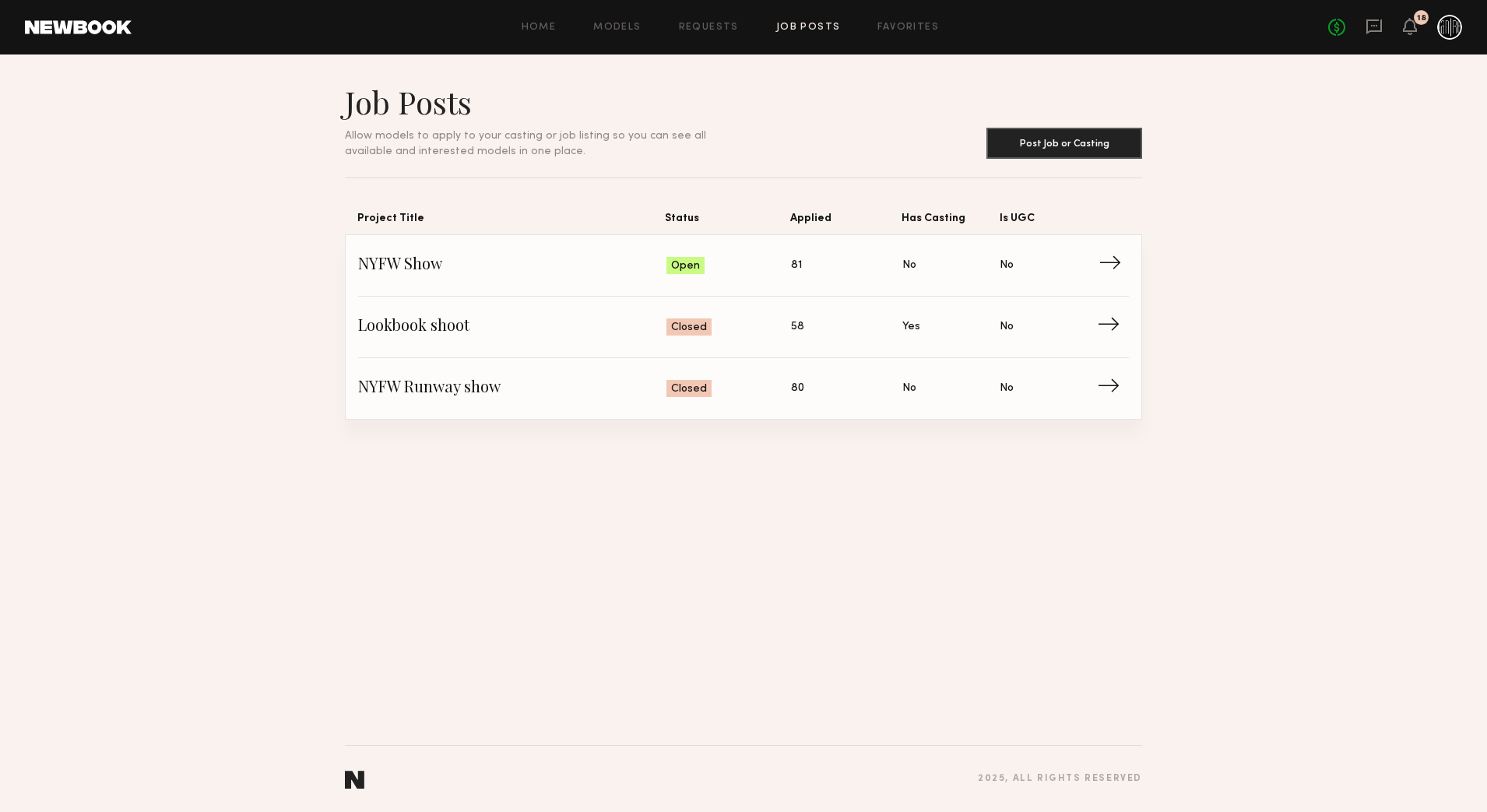
click at [747, 260] on span "Status: Open" at bounding box center [728, 265] width 125 height 24
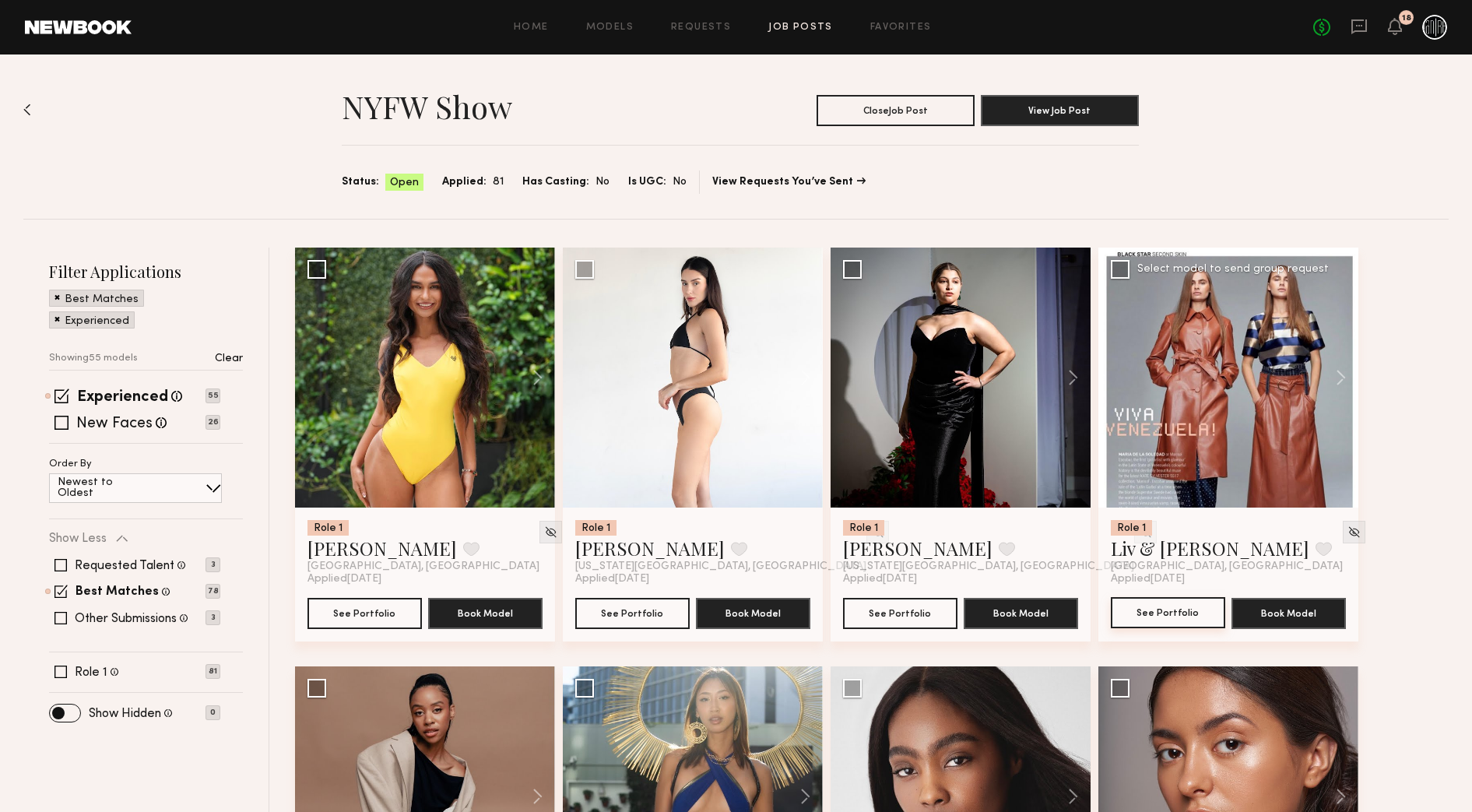
click at [1193, 601] on button "See Portfolio" at bounding box center [1168, 613] width 115 height 31
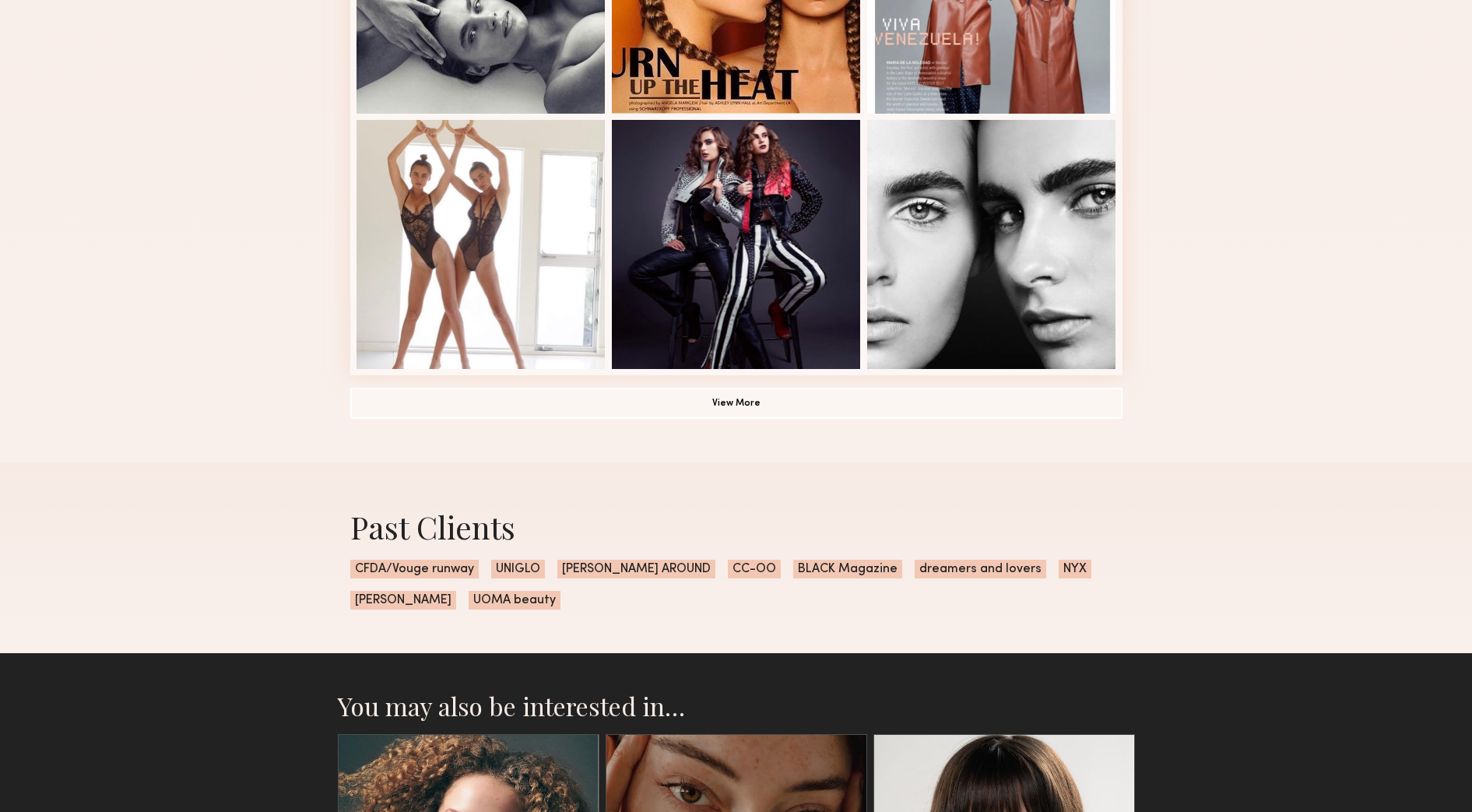
scroll to position [1078, 0]
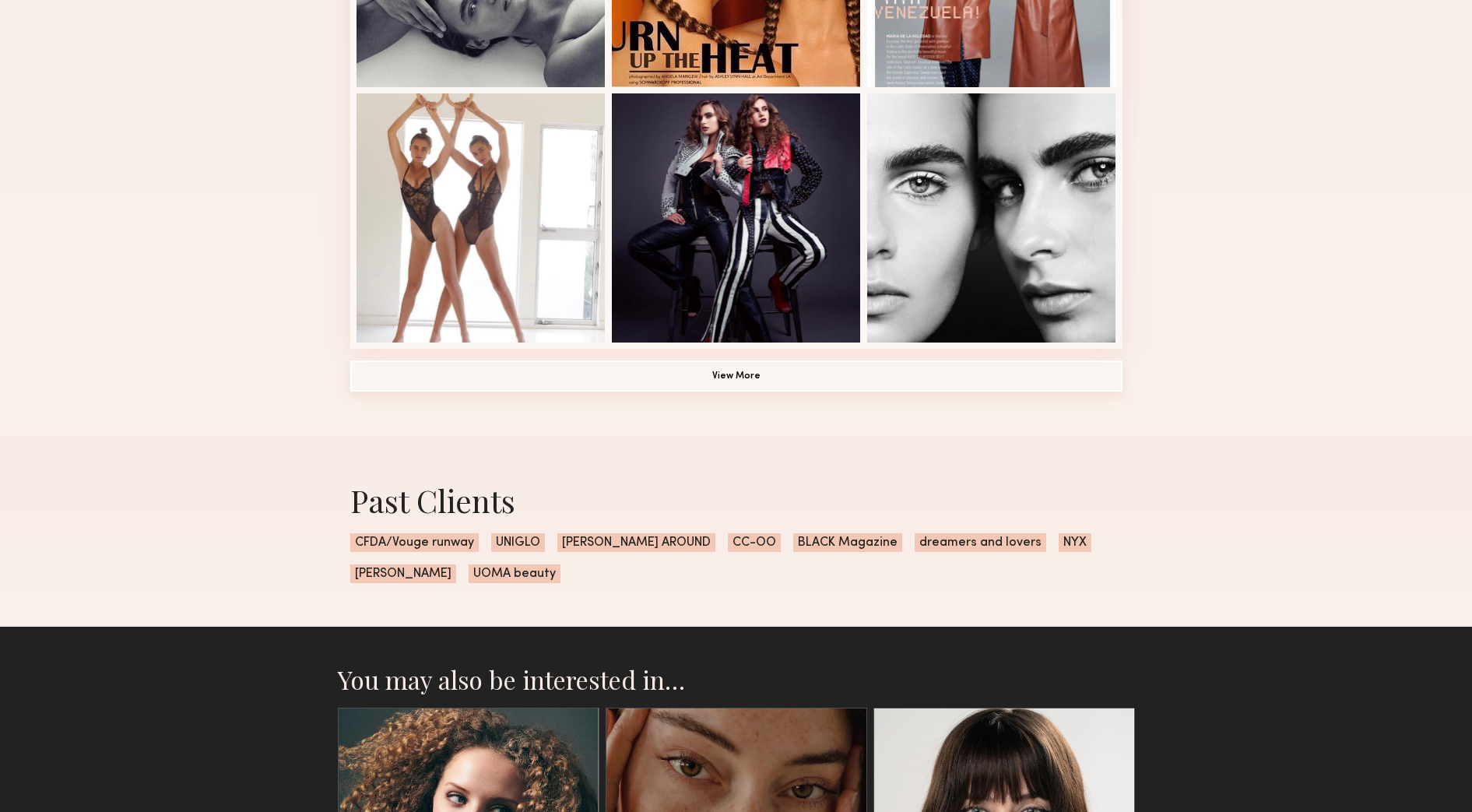
click at [860, 390] on button "View More" at bounding box center [736, 376] width 772 height 31
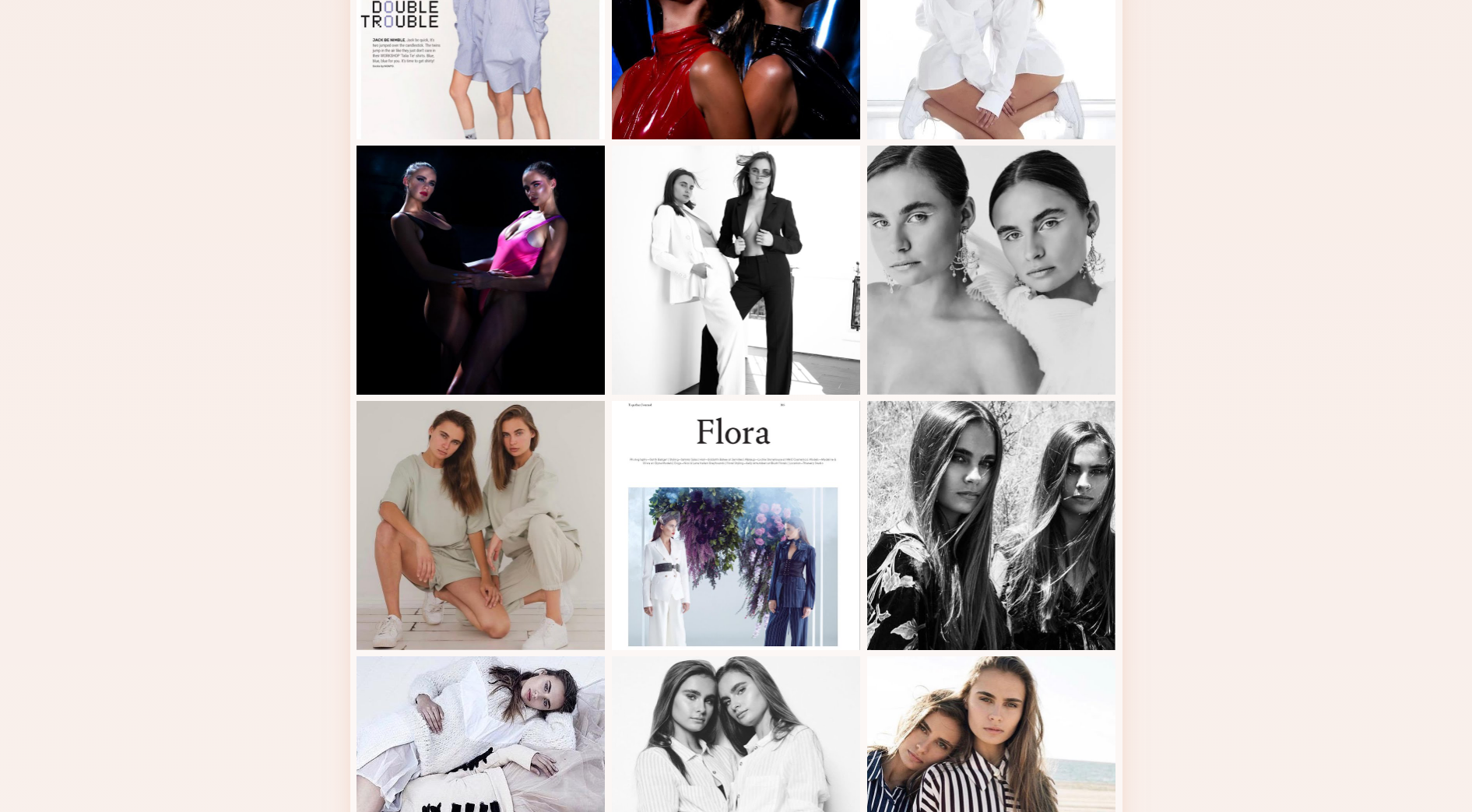
scroll to position [1529, 0]
